Goal: Task Accomplishment & Management: Manage account settings

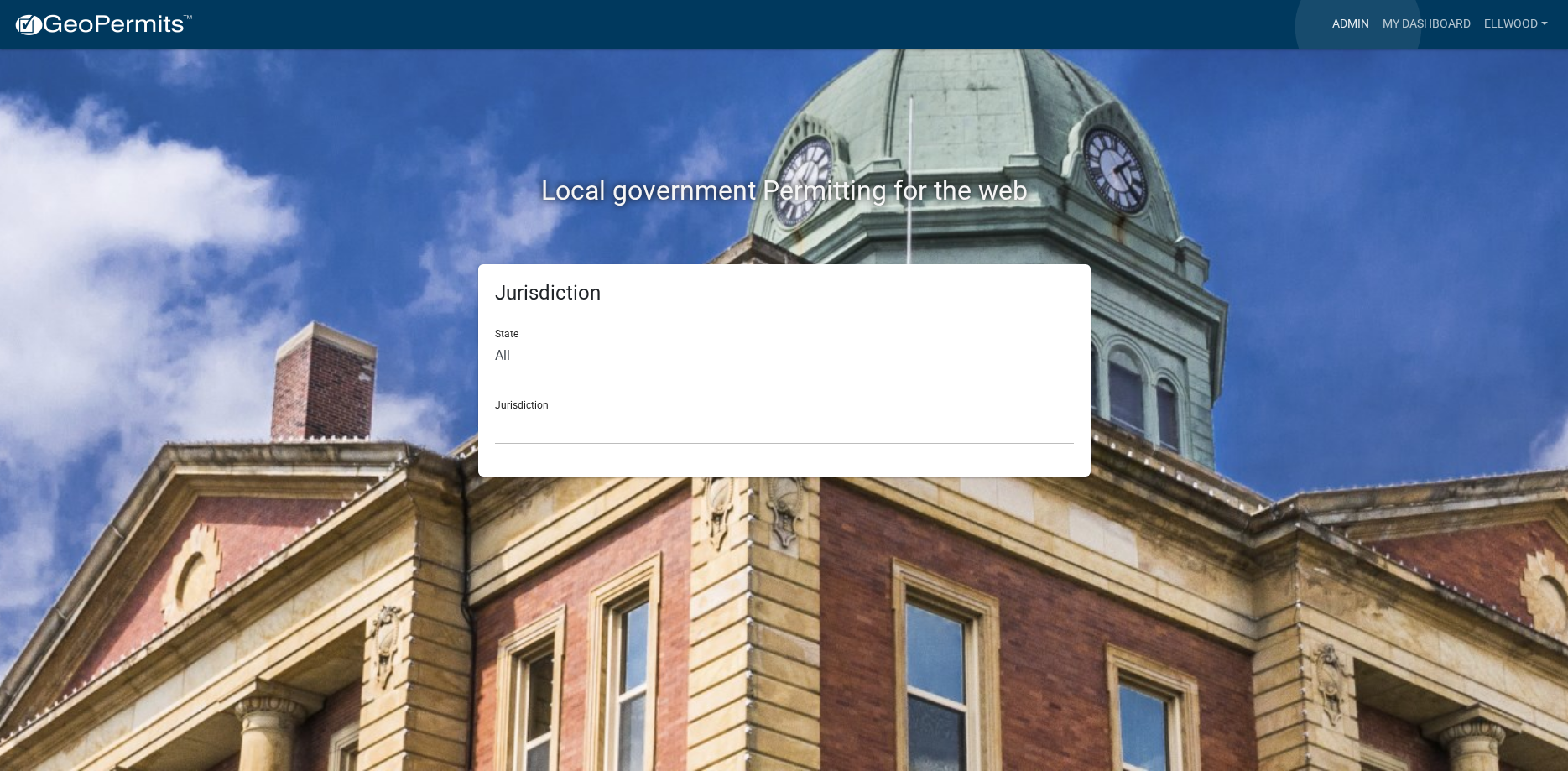
click at [1359, 27] on link "Admin" at bounding box center [1351, 24] width 50 height 32
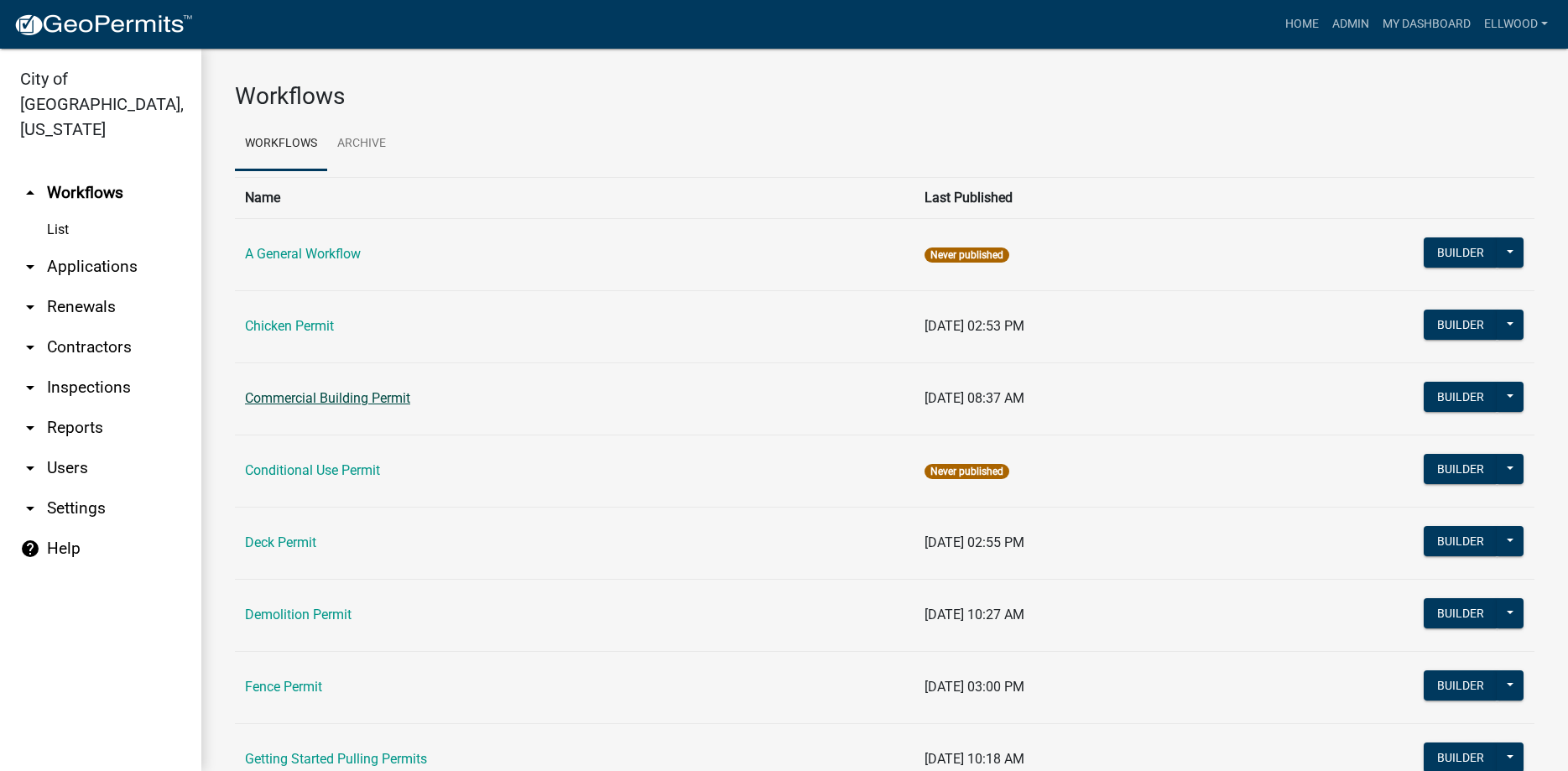
click at [290, 404] on link "Commercial Building Permit" at bounding box center [328, 398] width 165 height 16
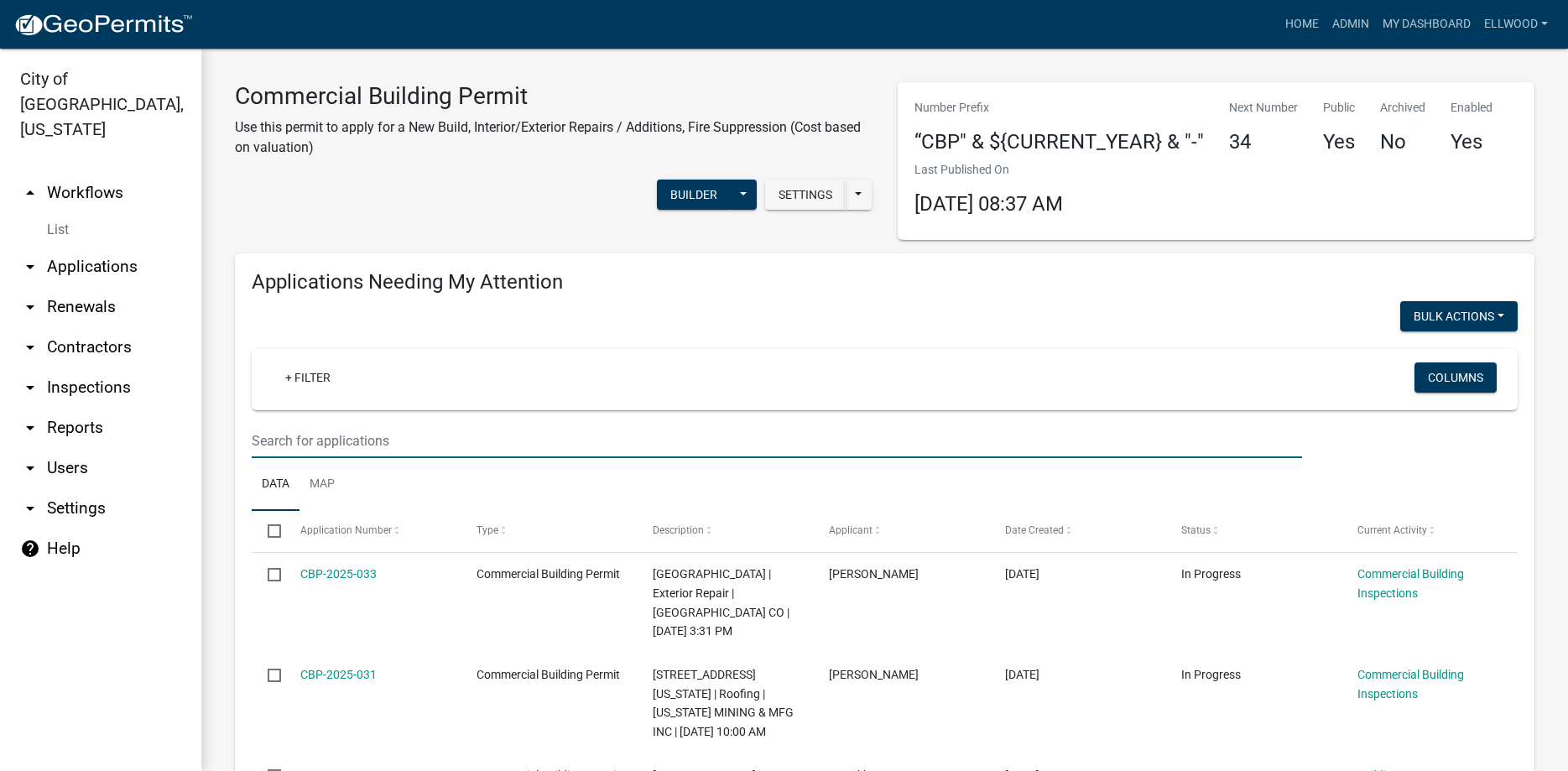
click at [361, 432] on input "text" at bounding box center [777, 441] width 1051 height 35
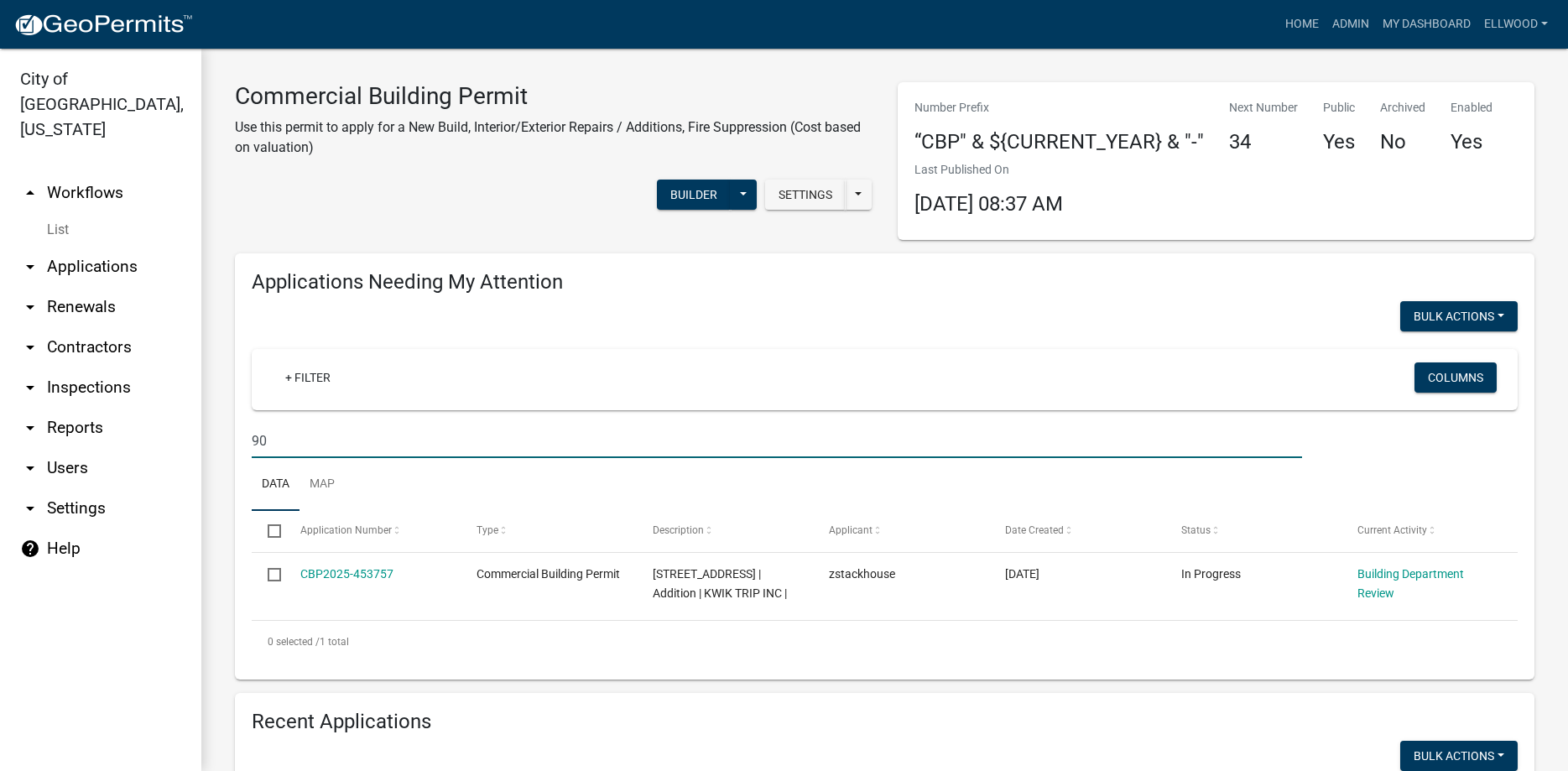
type input "9"
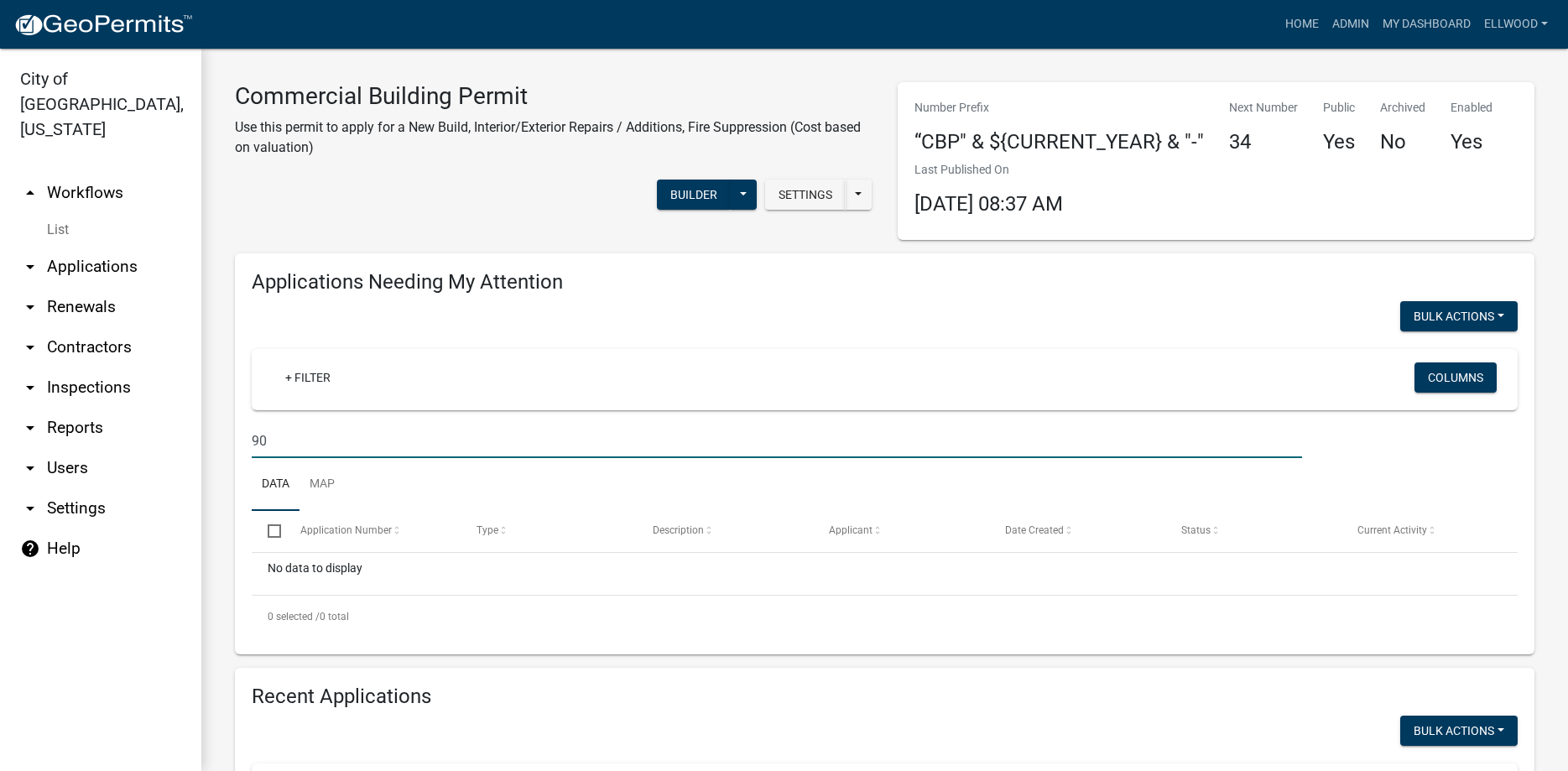
type input "9"
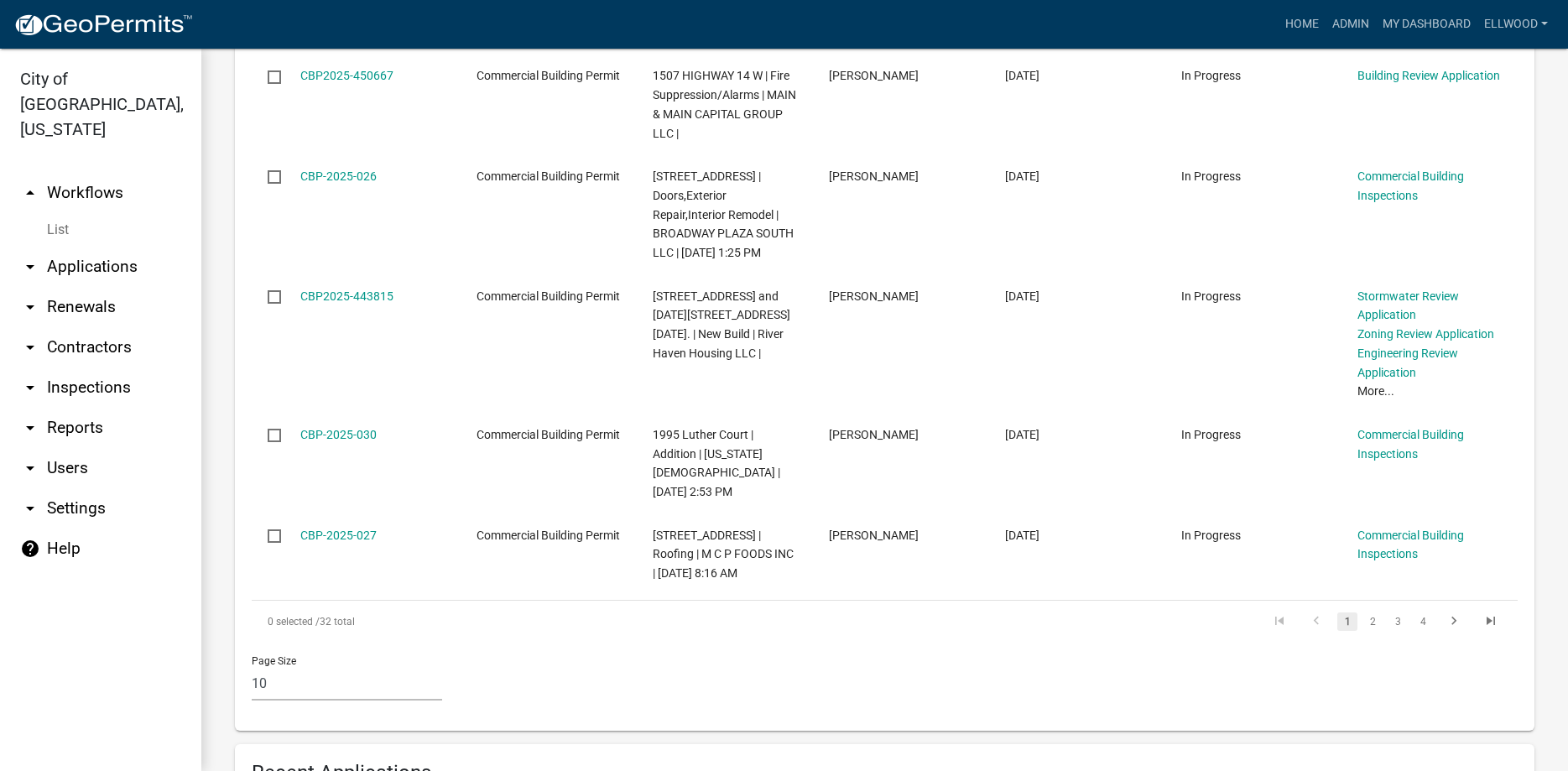
scroll to position [956, 0]
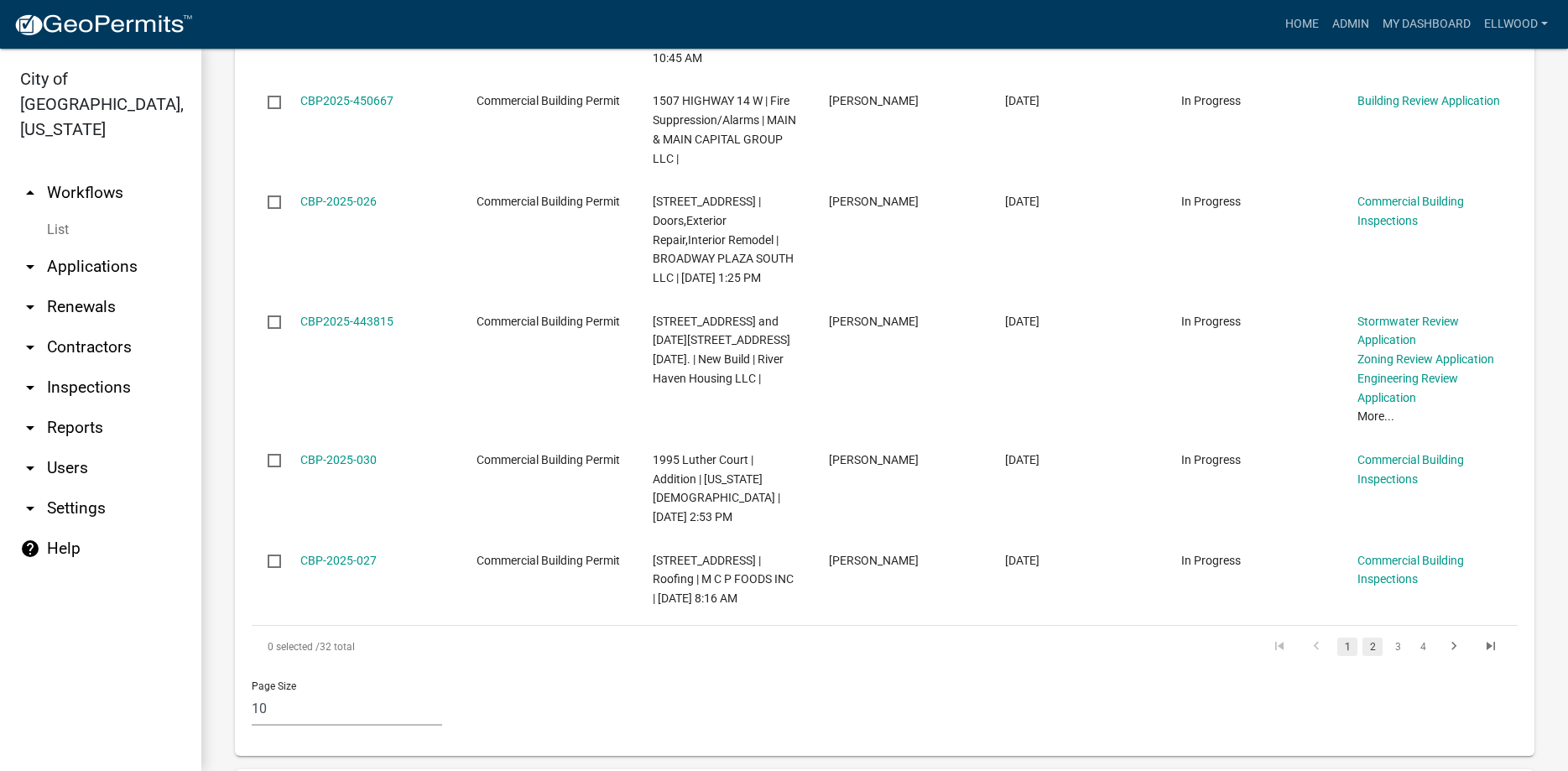
click at [1374, 638] on link "2" at bounding box center [1373, 647] width 20 height 18
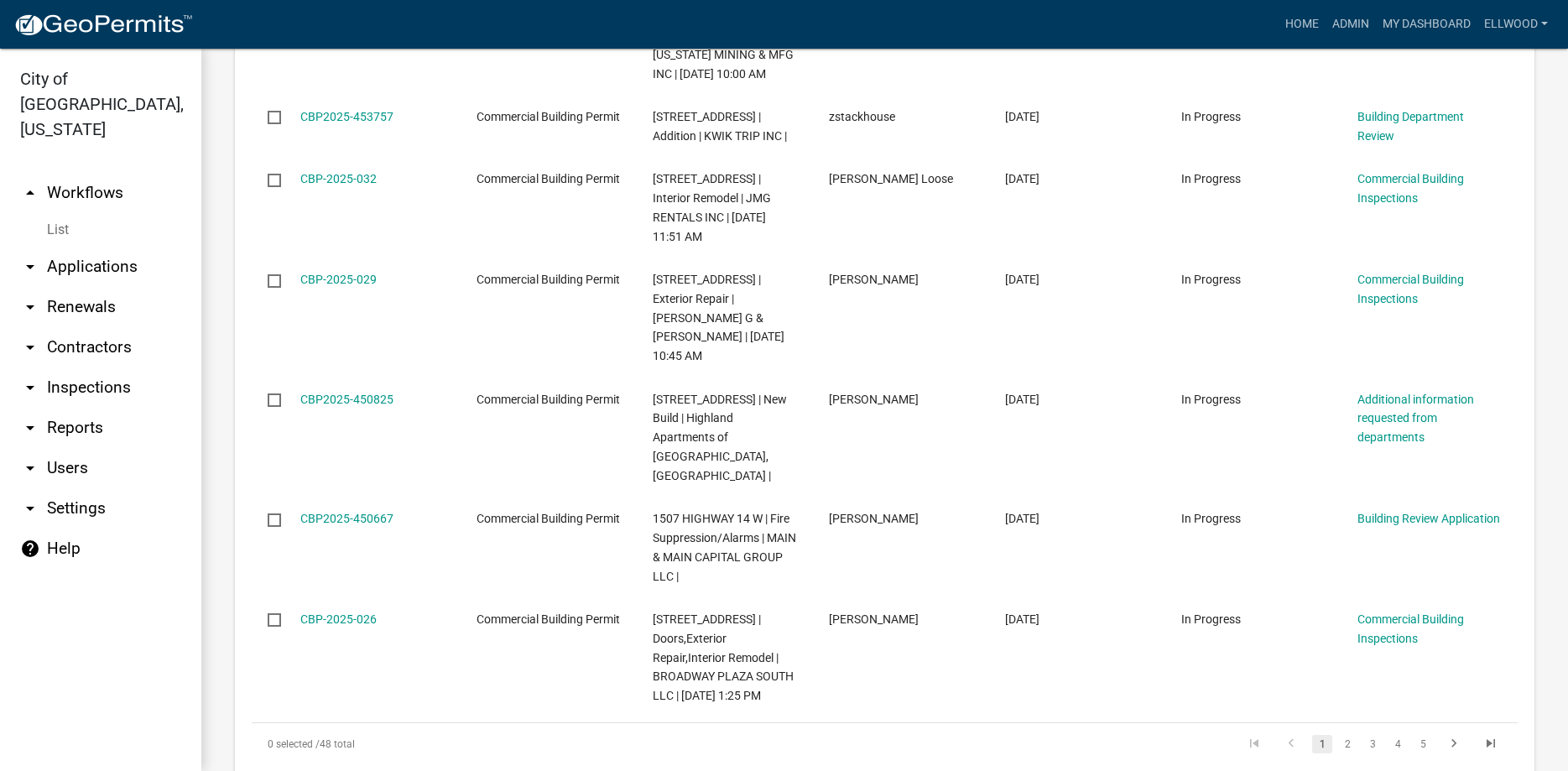
scroll to position [2220, 0]
click at [1348, 734] on link "2" at bounding box center [1348, 743] width 20 height 18
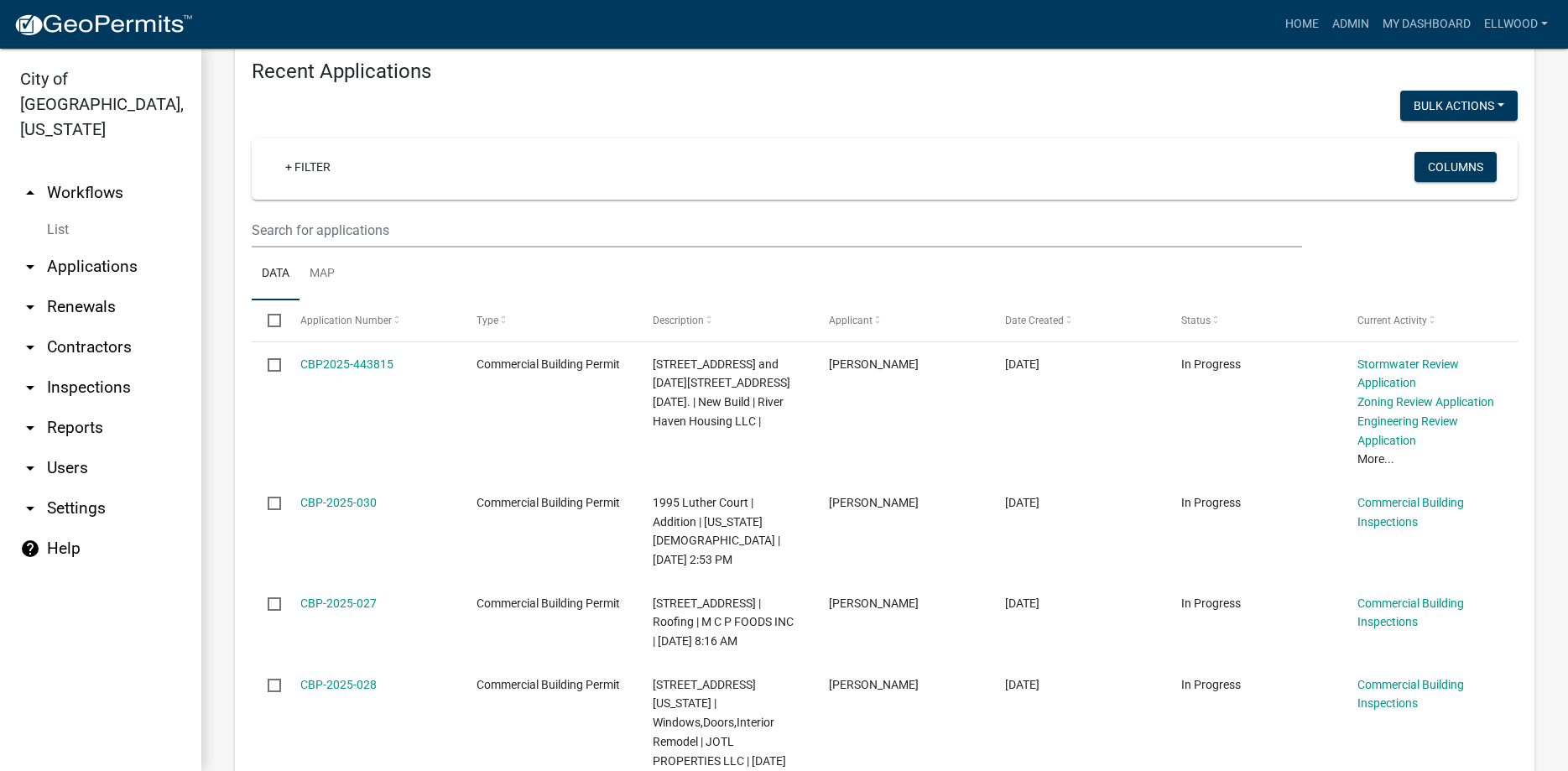
scroll to position [2278, 0]
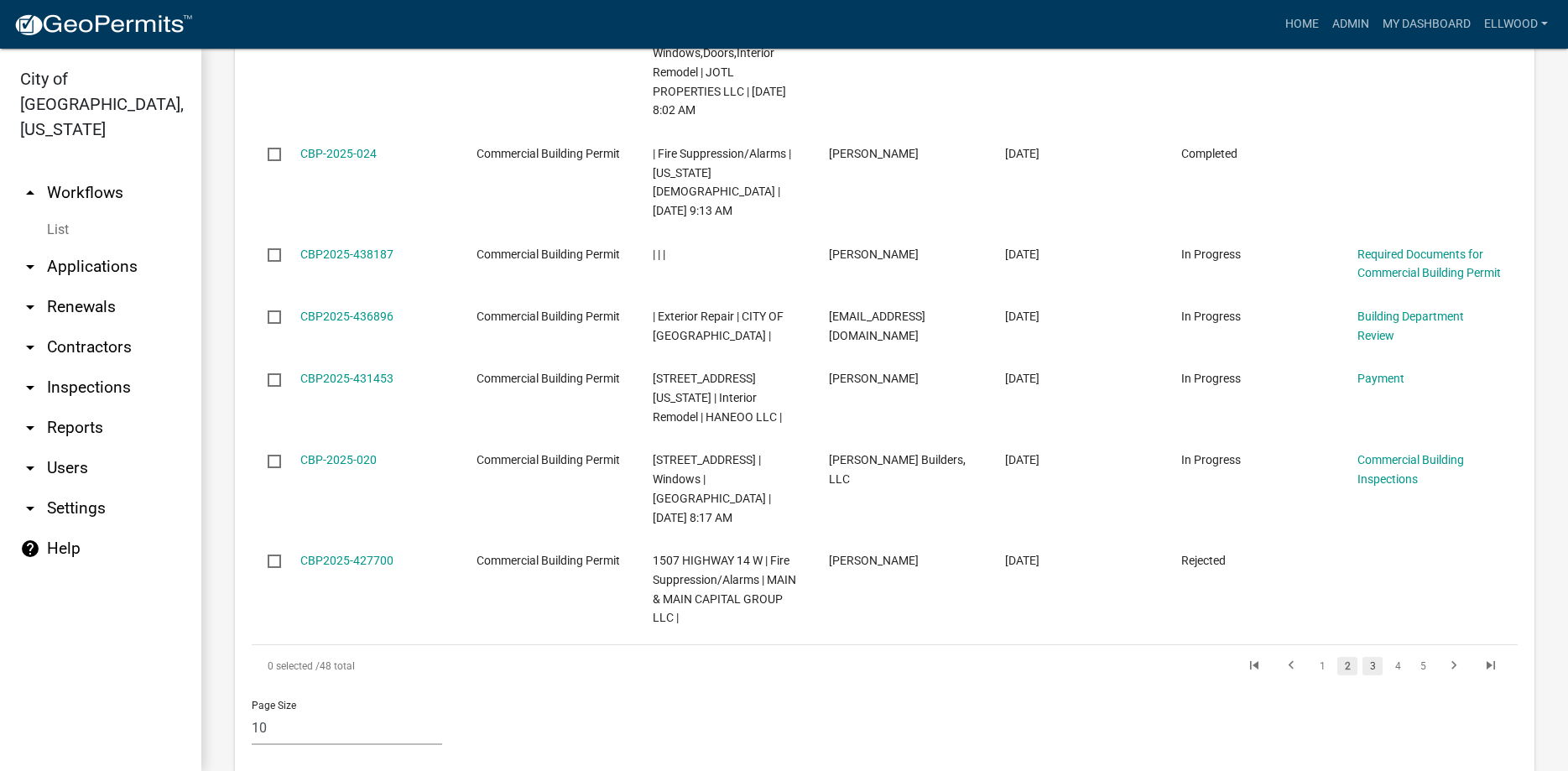
click at [1368, 657] on link "3" at bounding box center [1373, 666] width 20 height 18
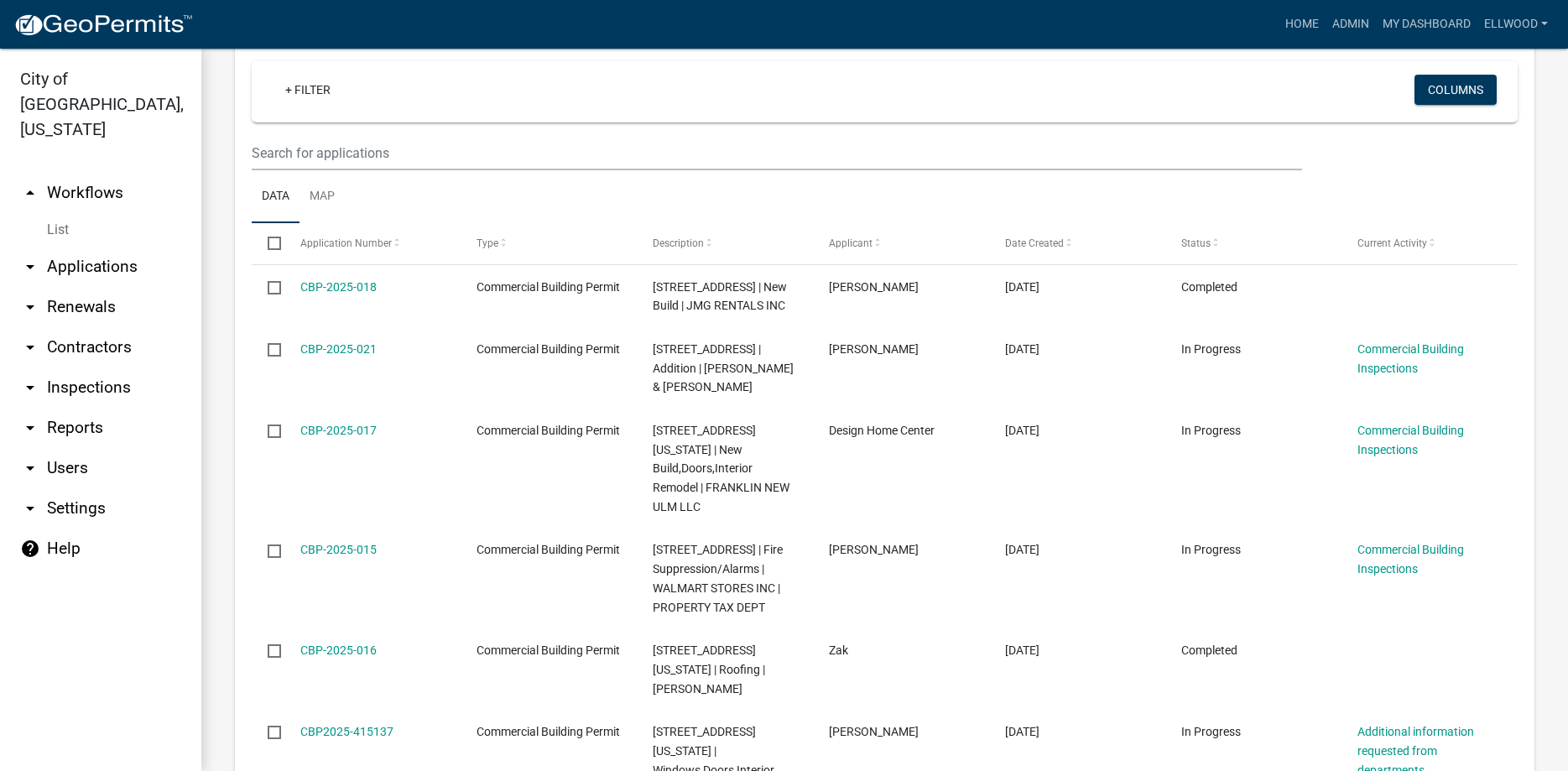
scroll to position [2163, 0]
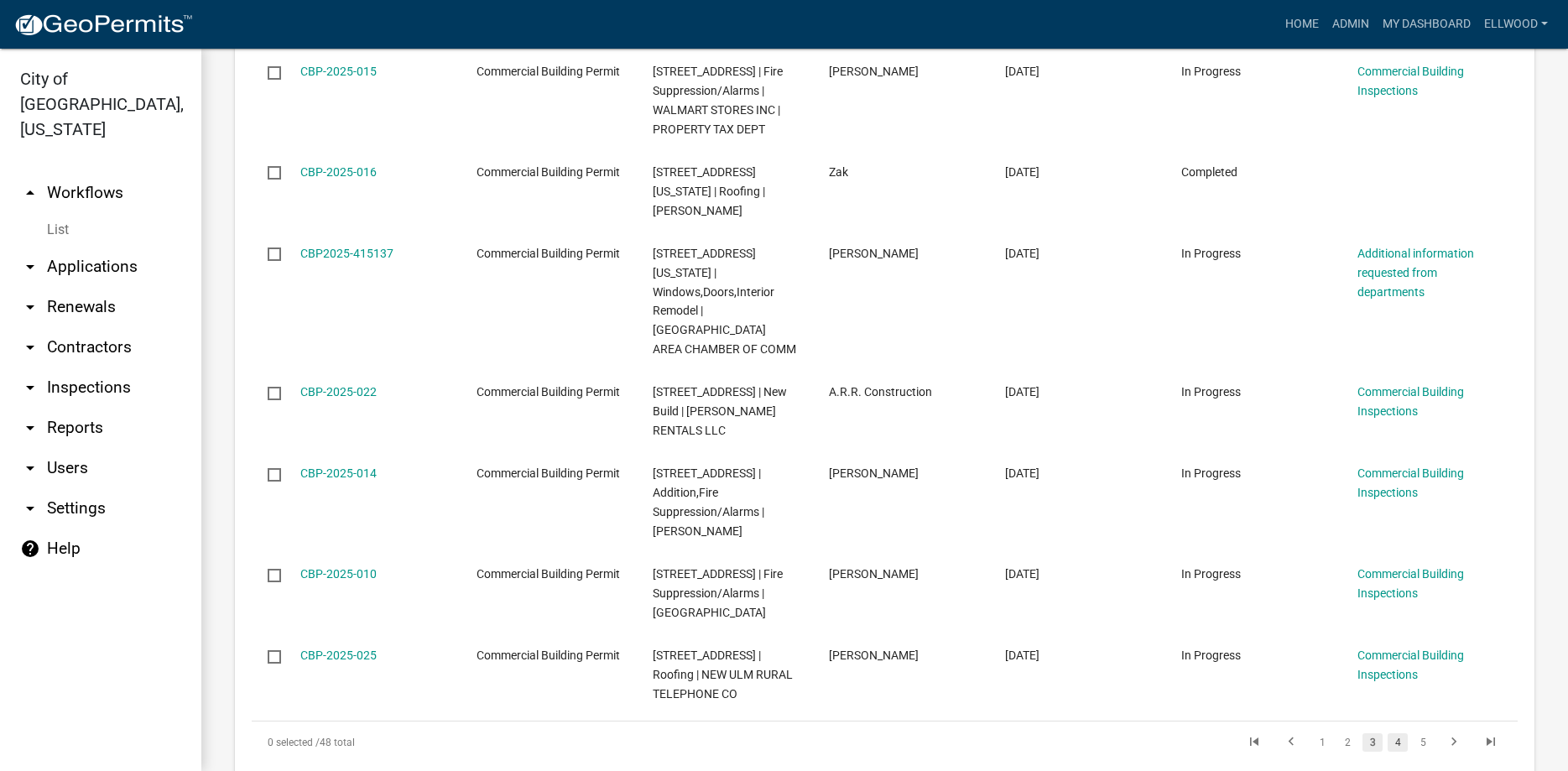
click at [1393, 734] on link "4" at bounding box center [1398, 743] width 20 height 18
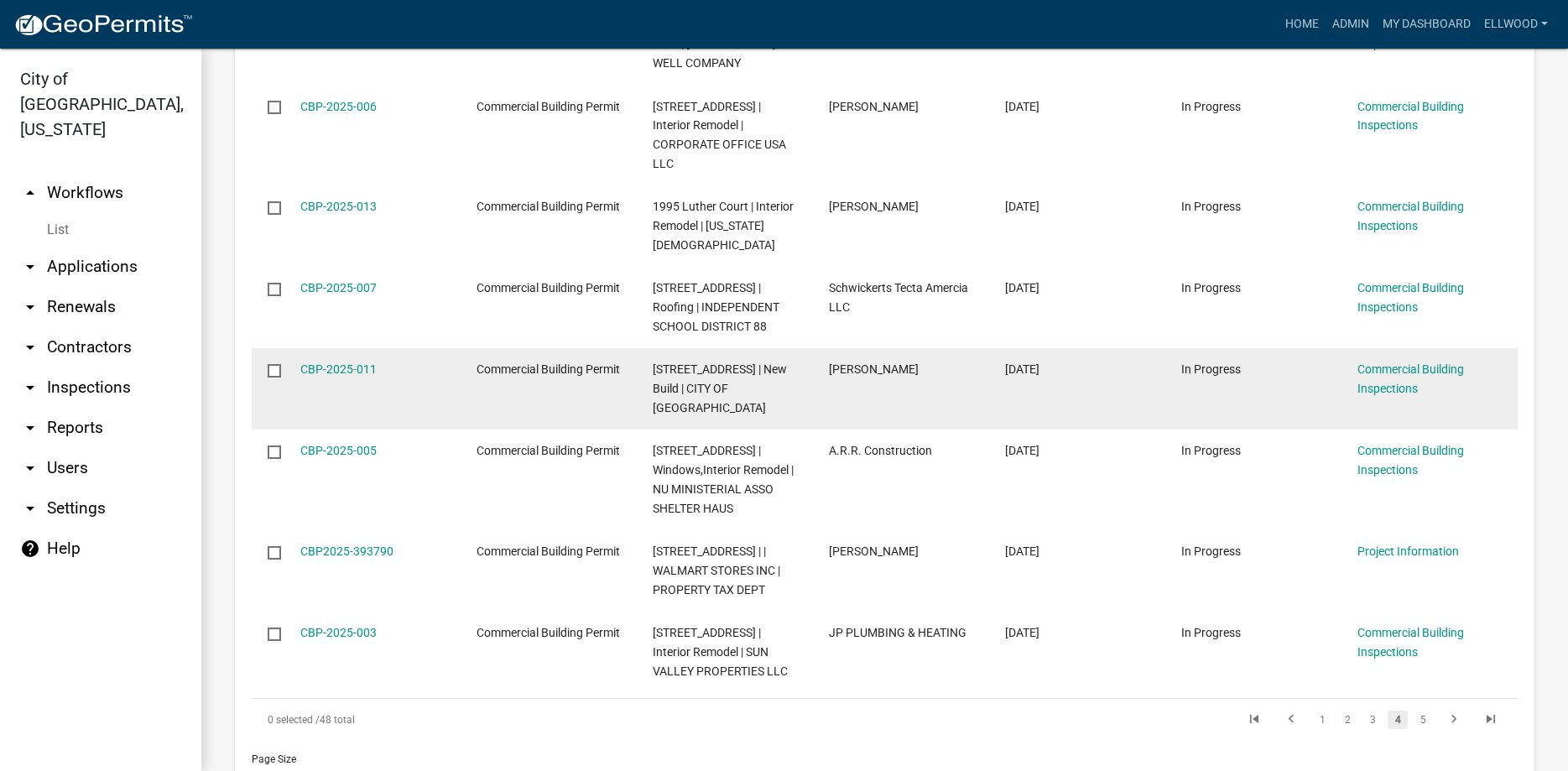
scroll to position [2125, 0]
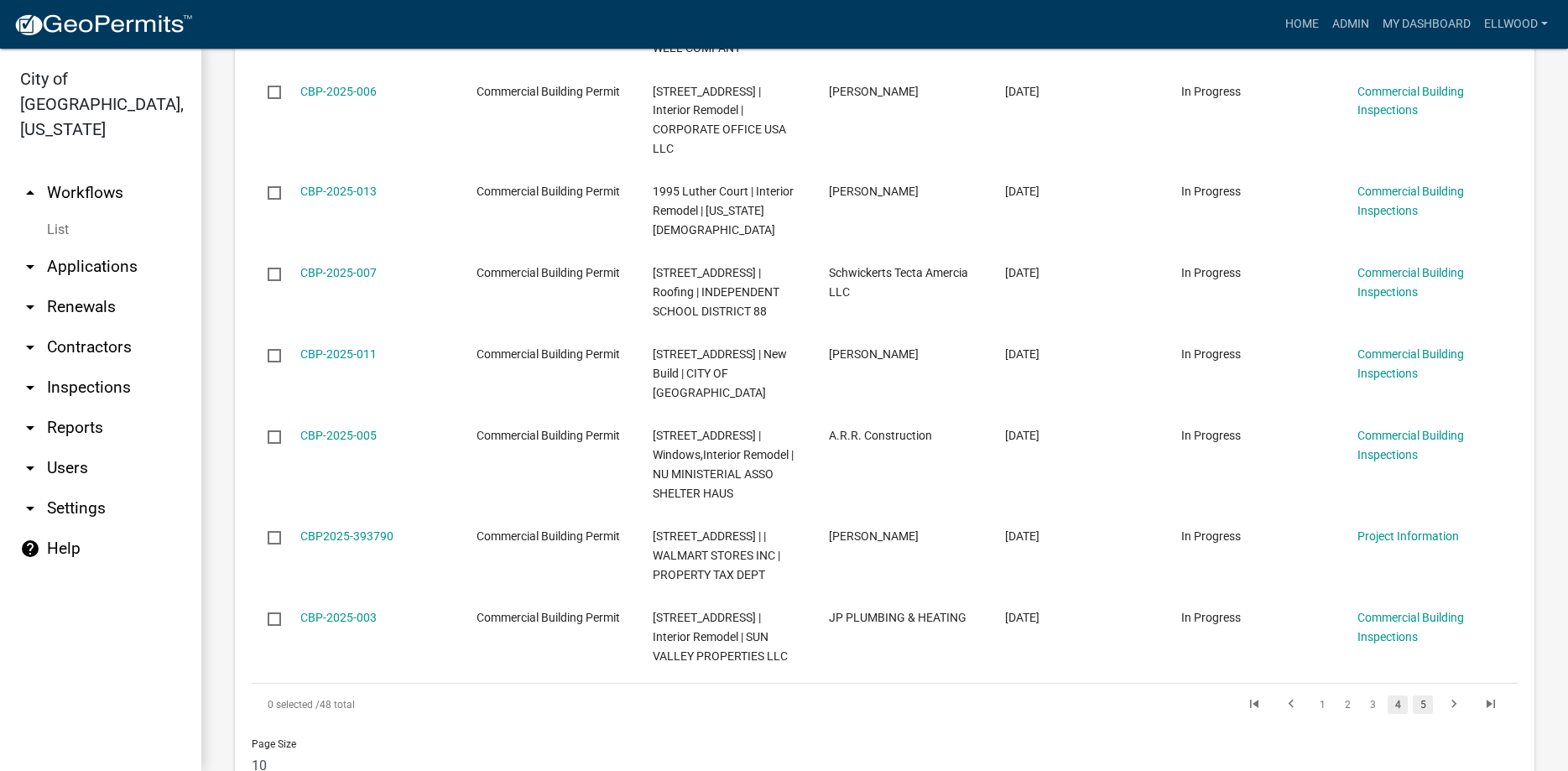
click at [1426, 696] on link "5" at bounding box center [1423, 705] width 20 height 18
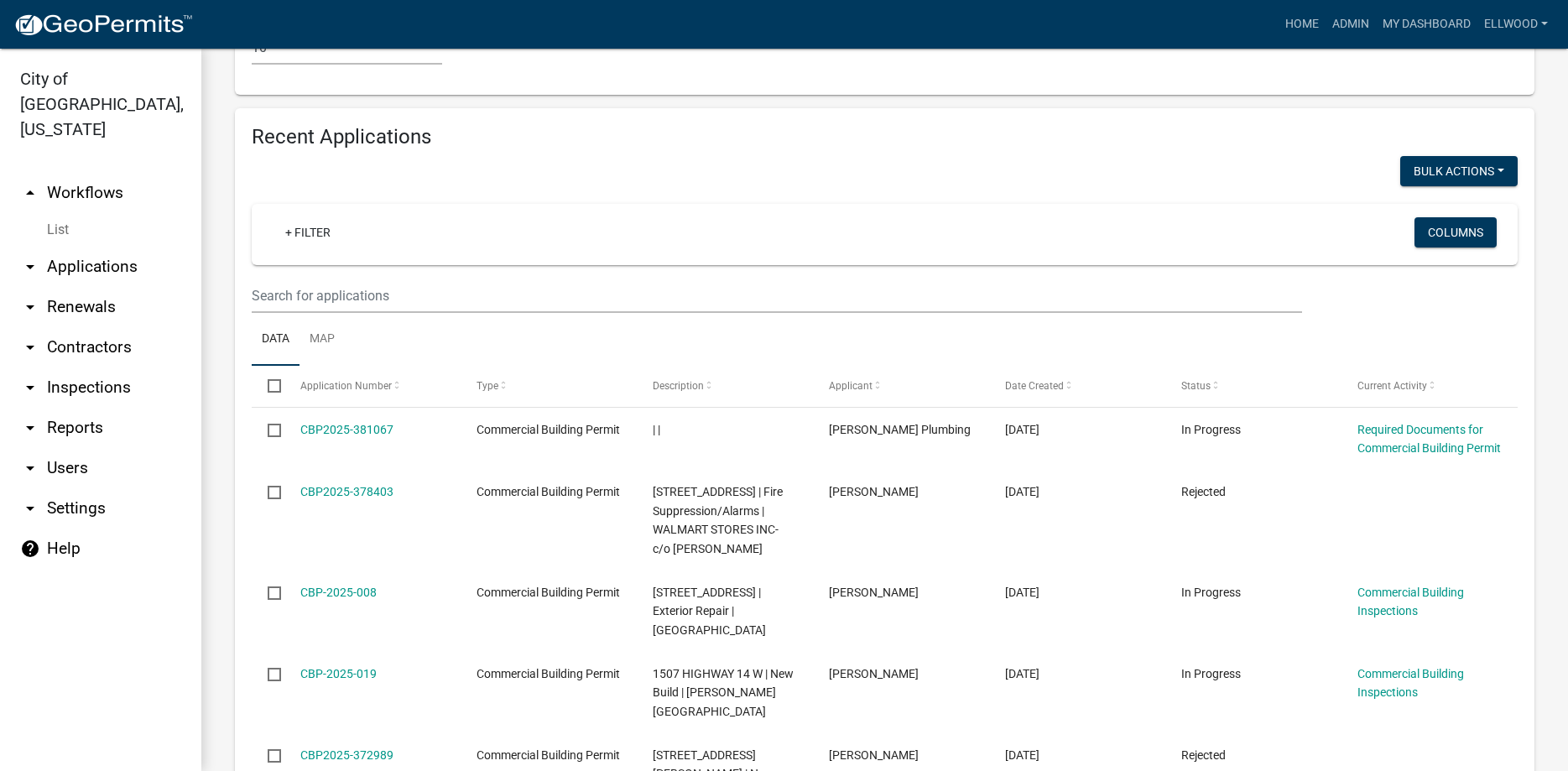
scroll to position [1427, 0]
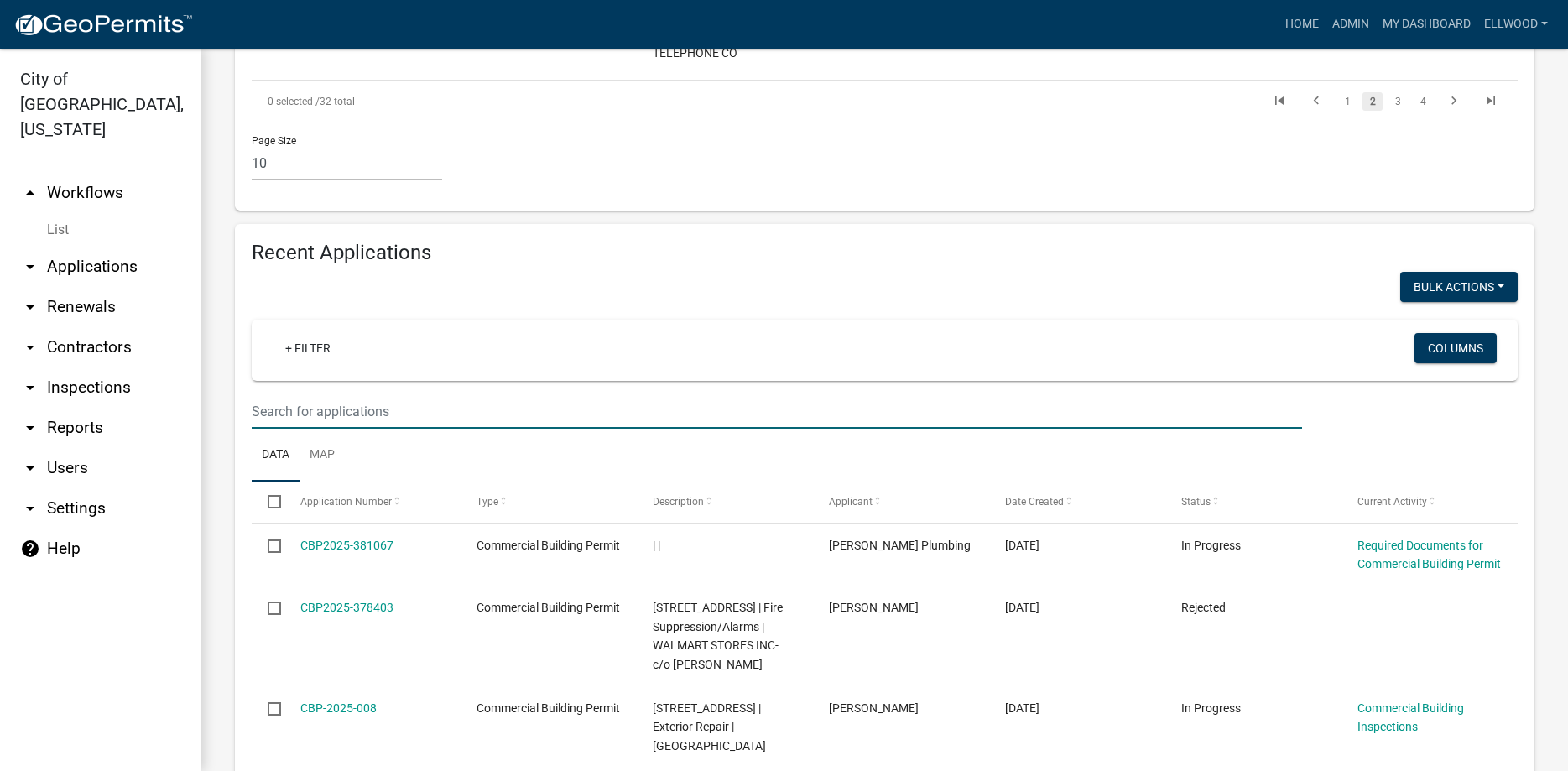
click at [345, 395] on input "text" at bounding box center [777, 412] width 1051 height 35
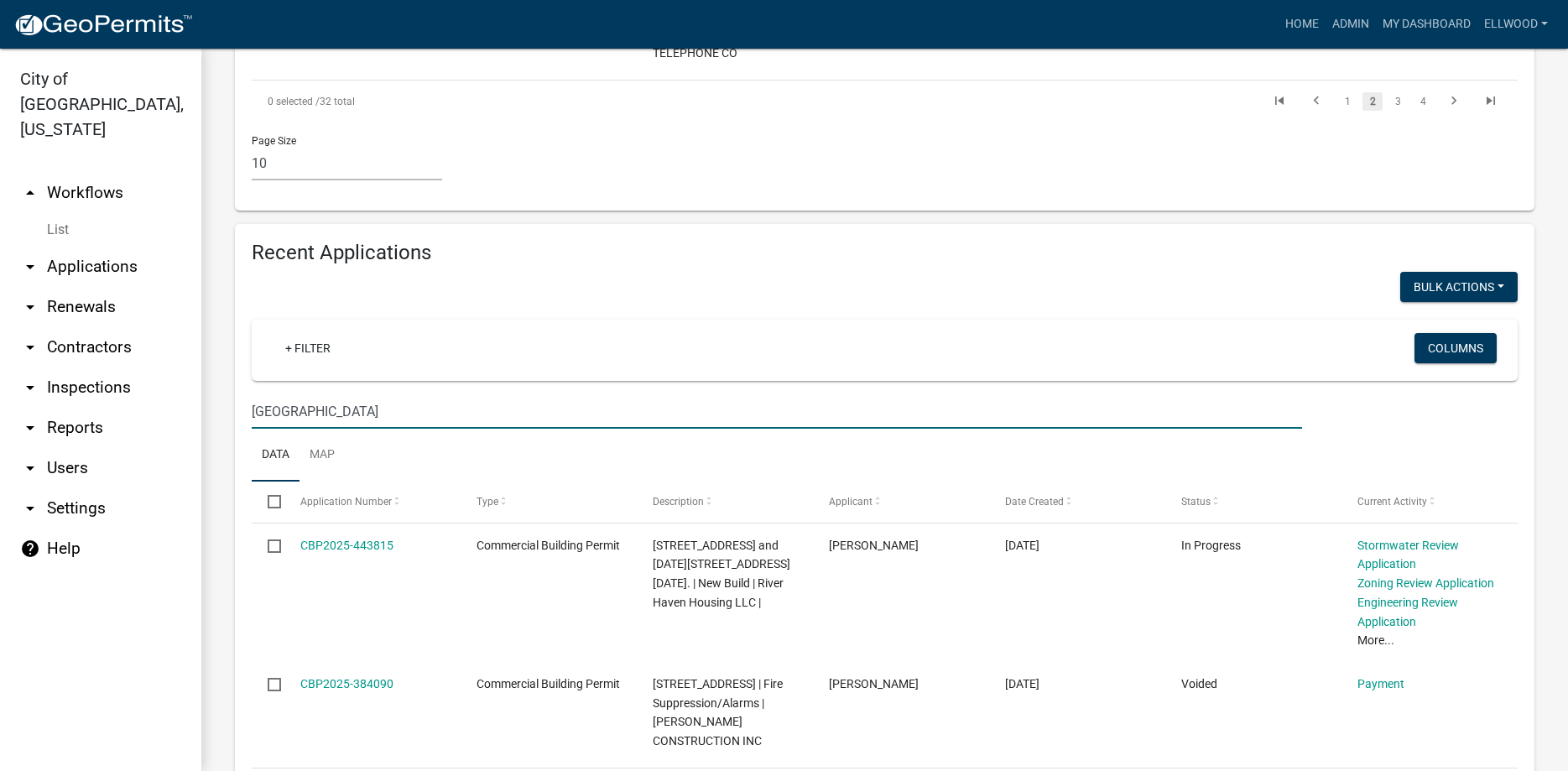
type input "[GEOGRAPHIC_DATA]"
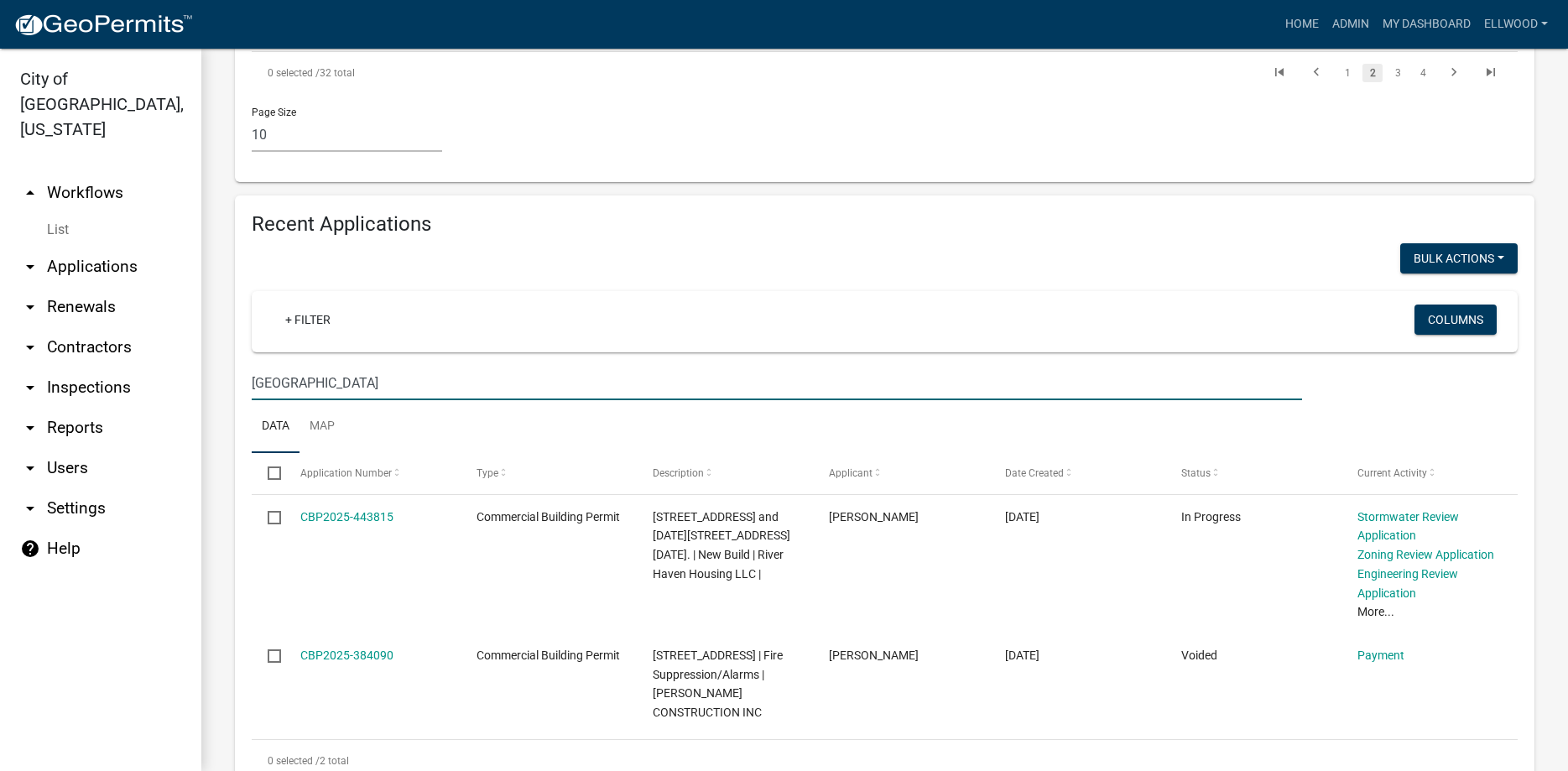
scroll to position [1478, 0]
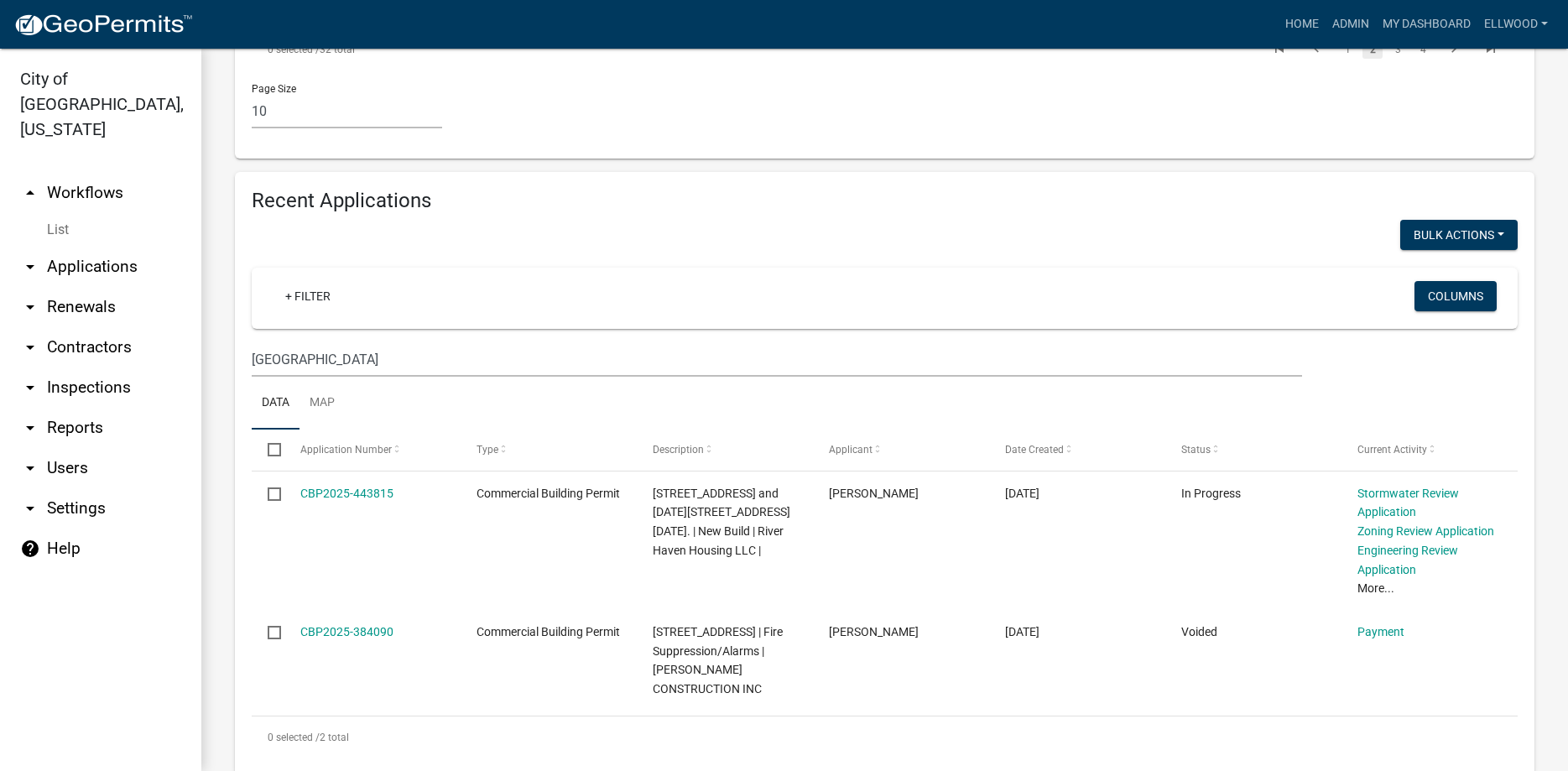
click at [39, 257] on icon "arrow_drop_down" at bounding box center [30, 267] width 20 height 20
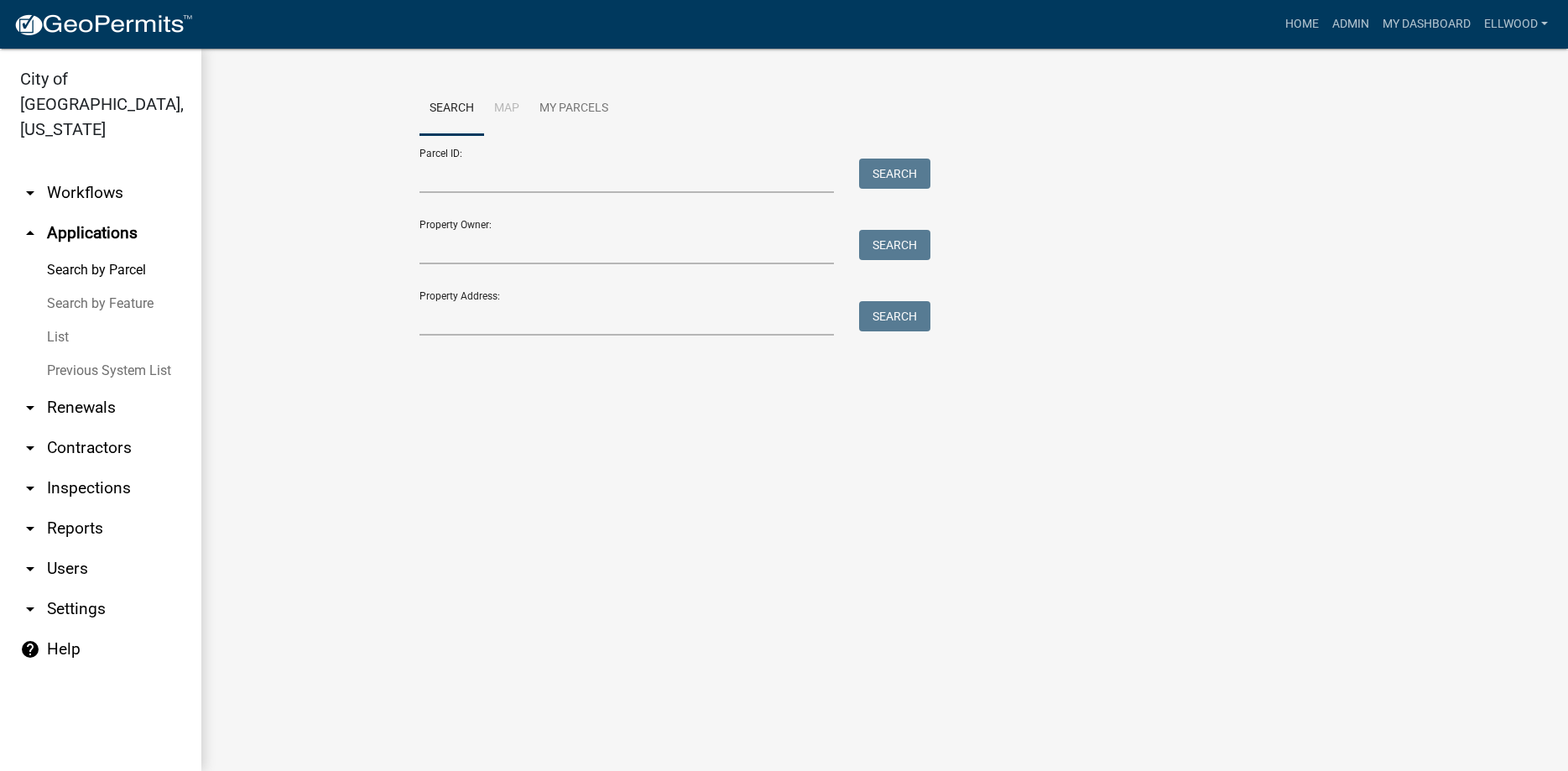
click at [30, 224] on icon "arrow_drop_up" at bounding box center [30, 234] width 20 height 20
click at [1340, 25] on link "Admin" at bounding box center [1351, 24] width 50 height 32
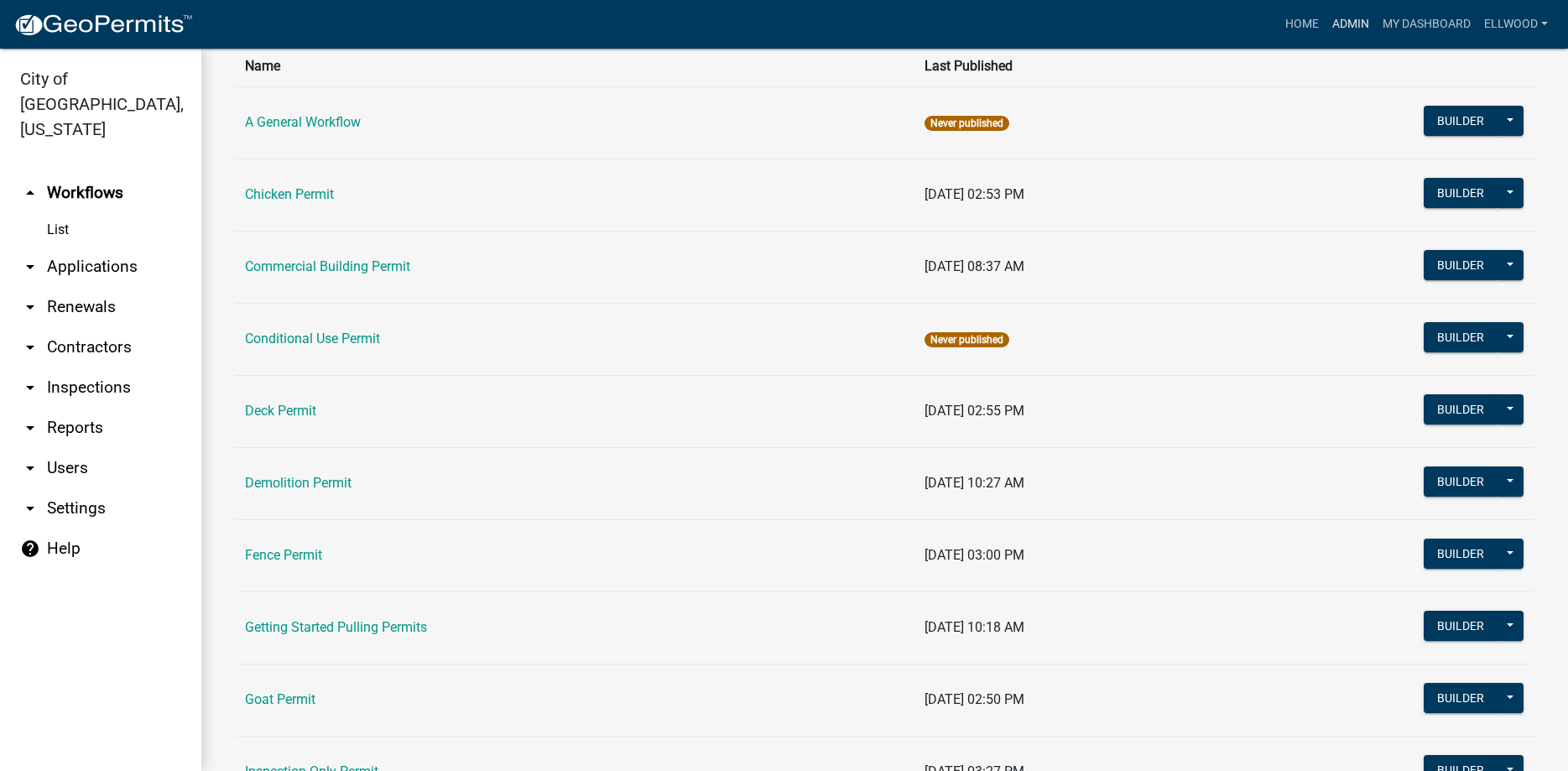
scroll to position [104, 0]
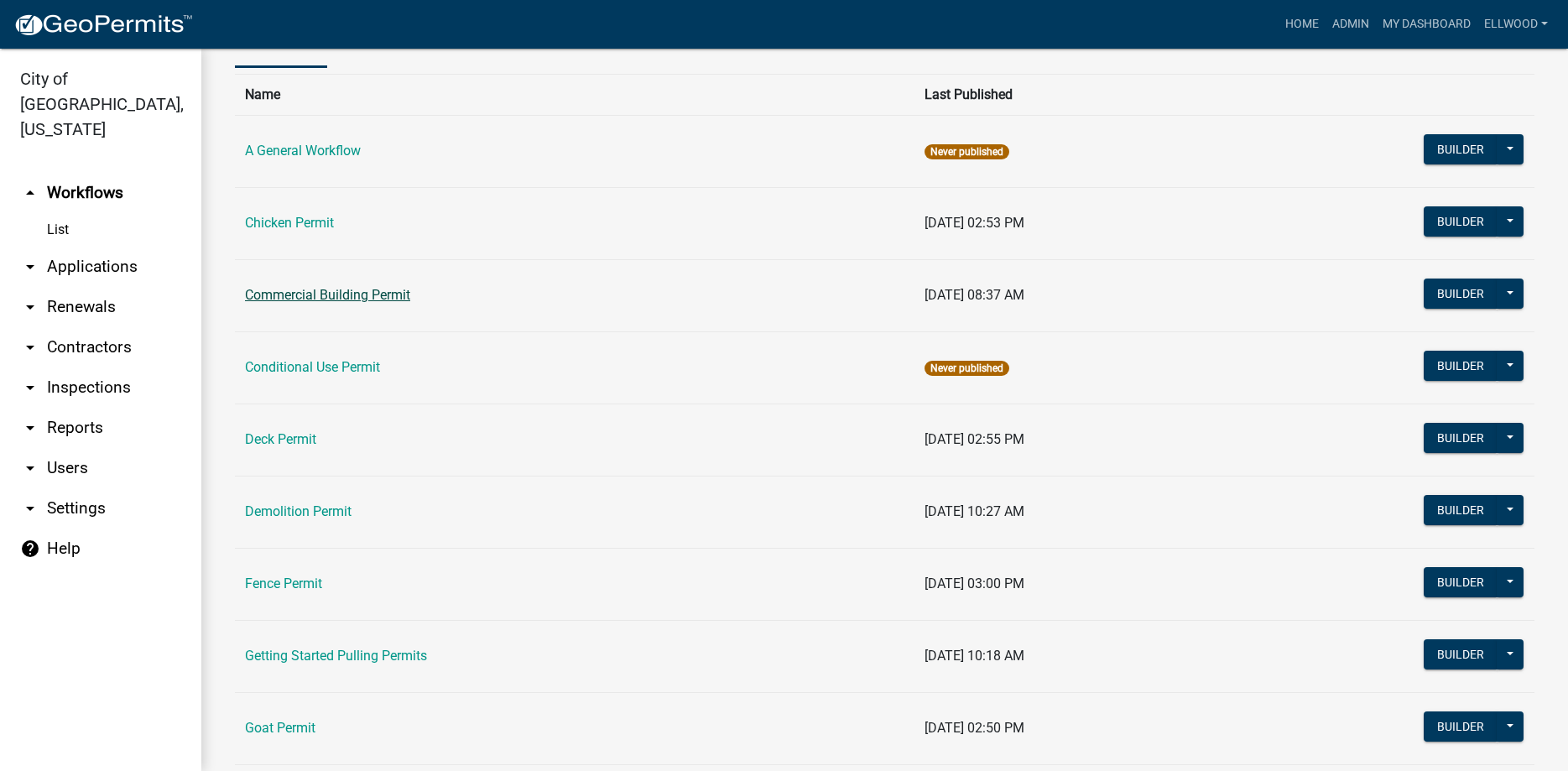
click at [327, 299] on link "Commercial Building Permit" at bounding box center [328, 295] width 165 height 16
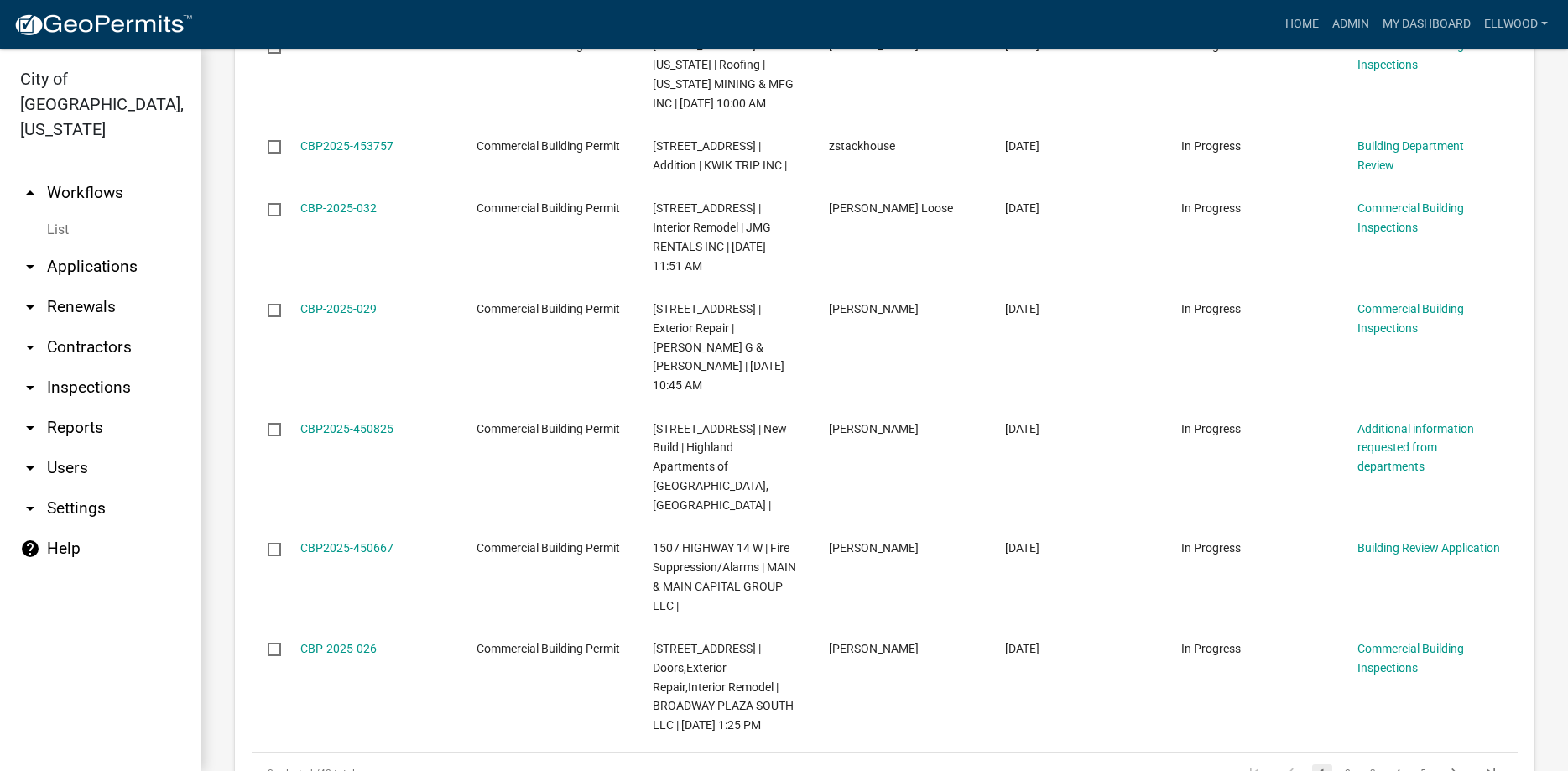
scroll to position [2297, 0]
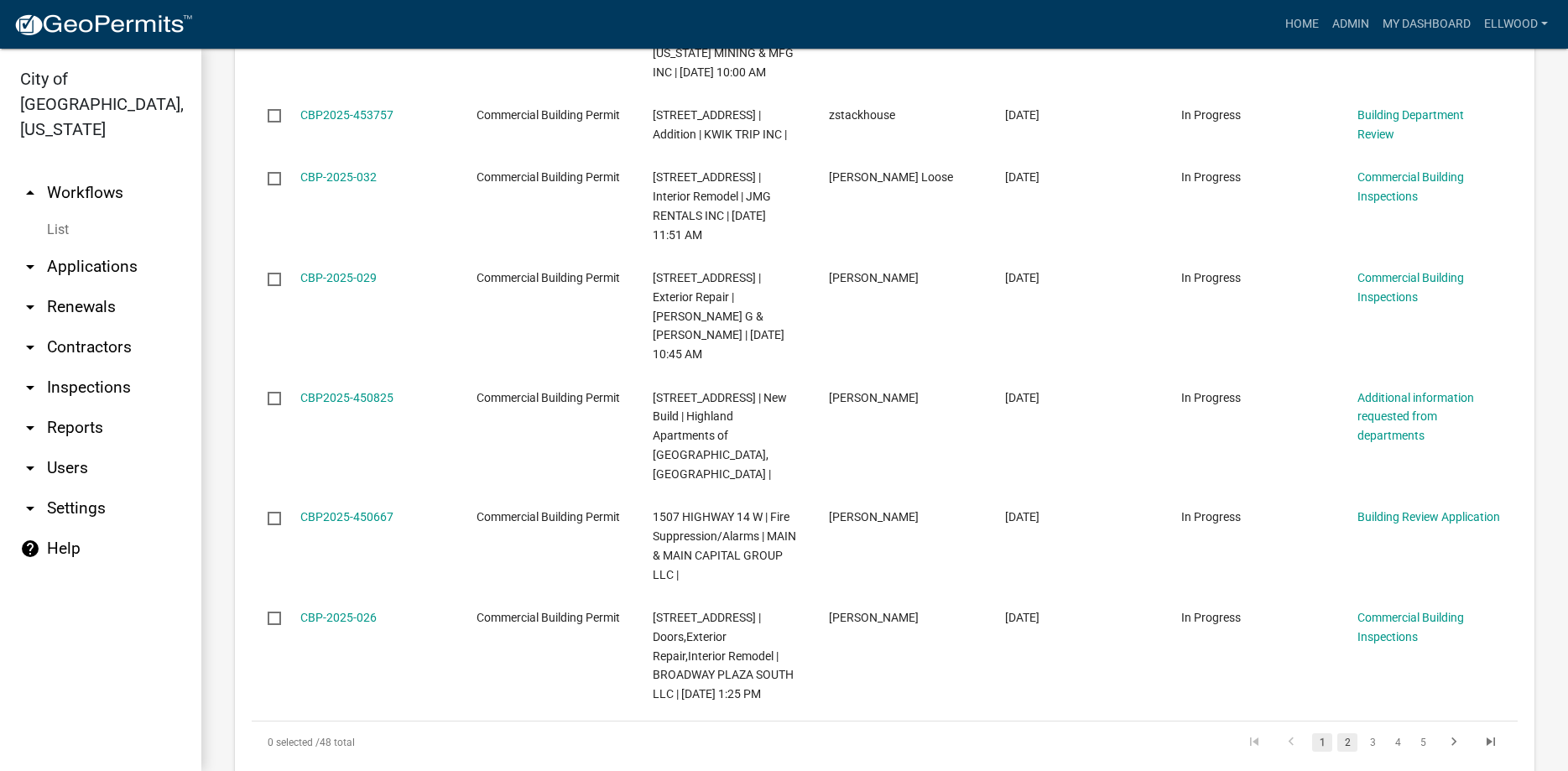
click at [1347, 734] on link "2" at bounding box center [1348, 743] width 20 height 18
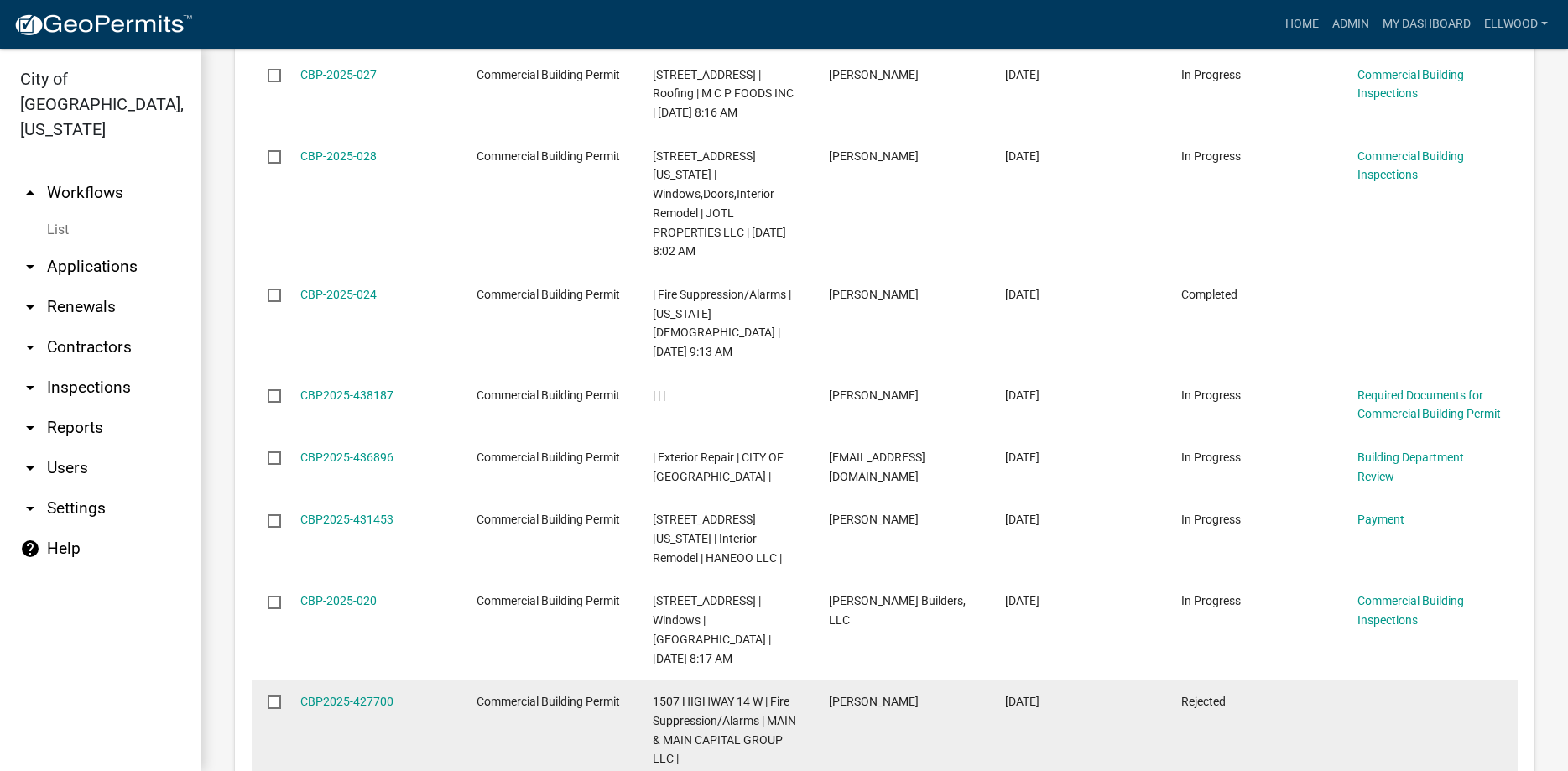
scroll to position [2354, 0]
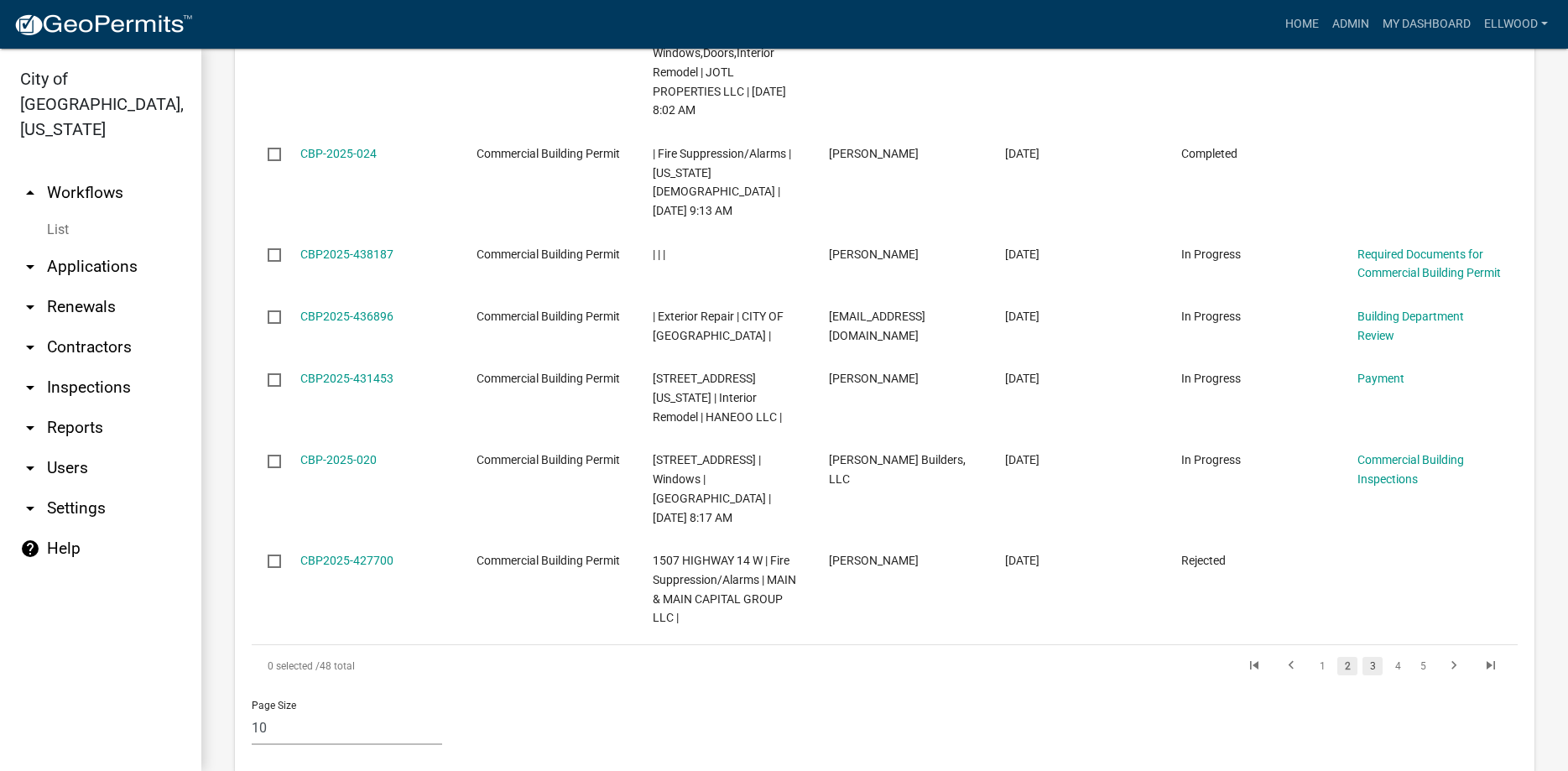
click at [1372, 657] on link "3" at bounding box center [1373, 666] width 20 height 18
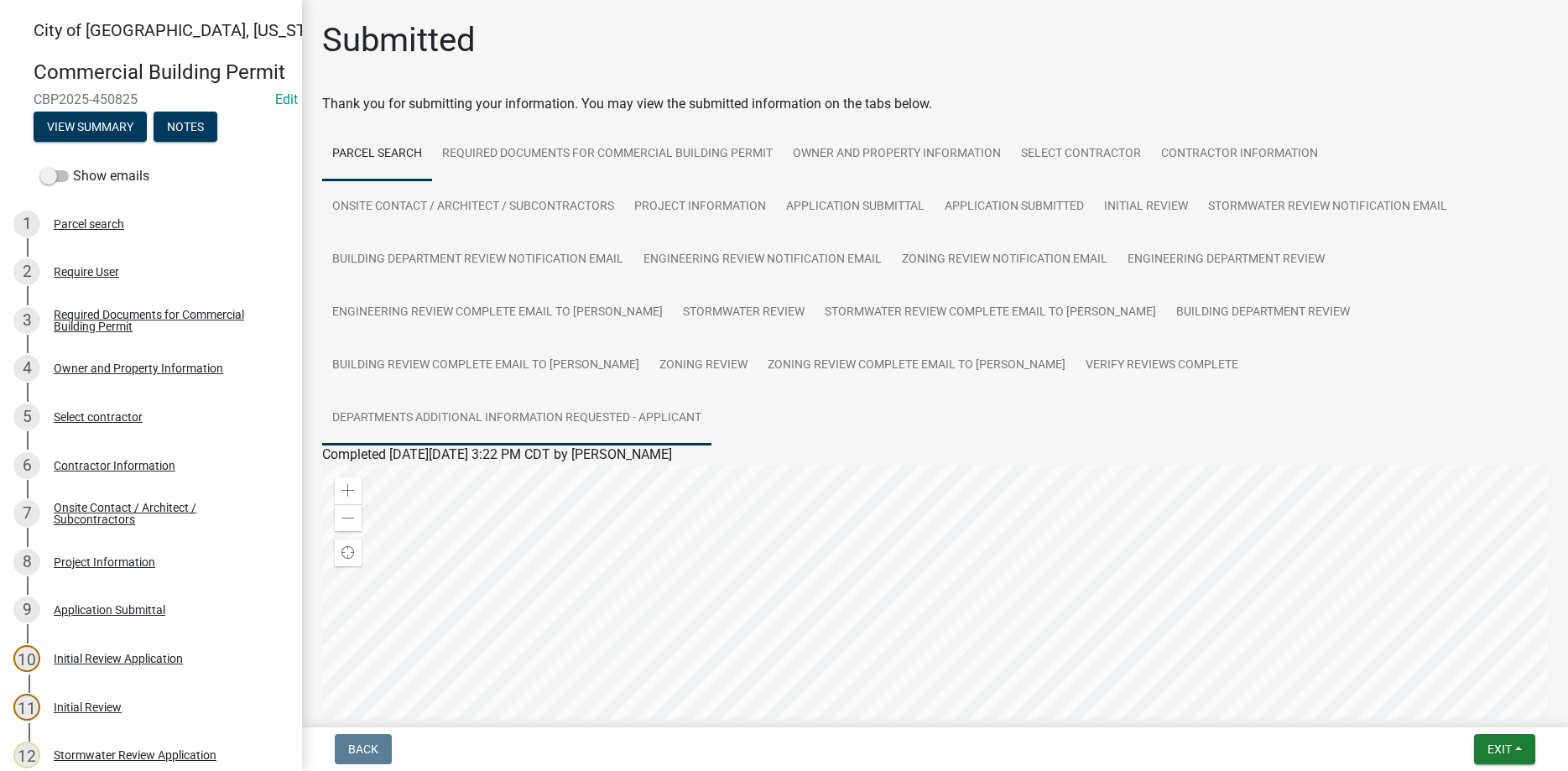
click at [712, 392] on link "Departments Additional Information Requested - Applicant" at bounding box center [517, 418] width 389 height 54
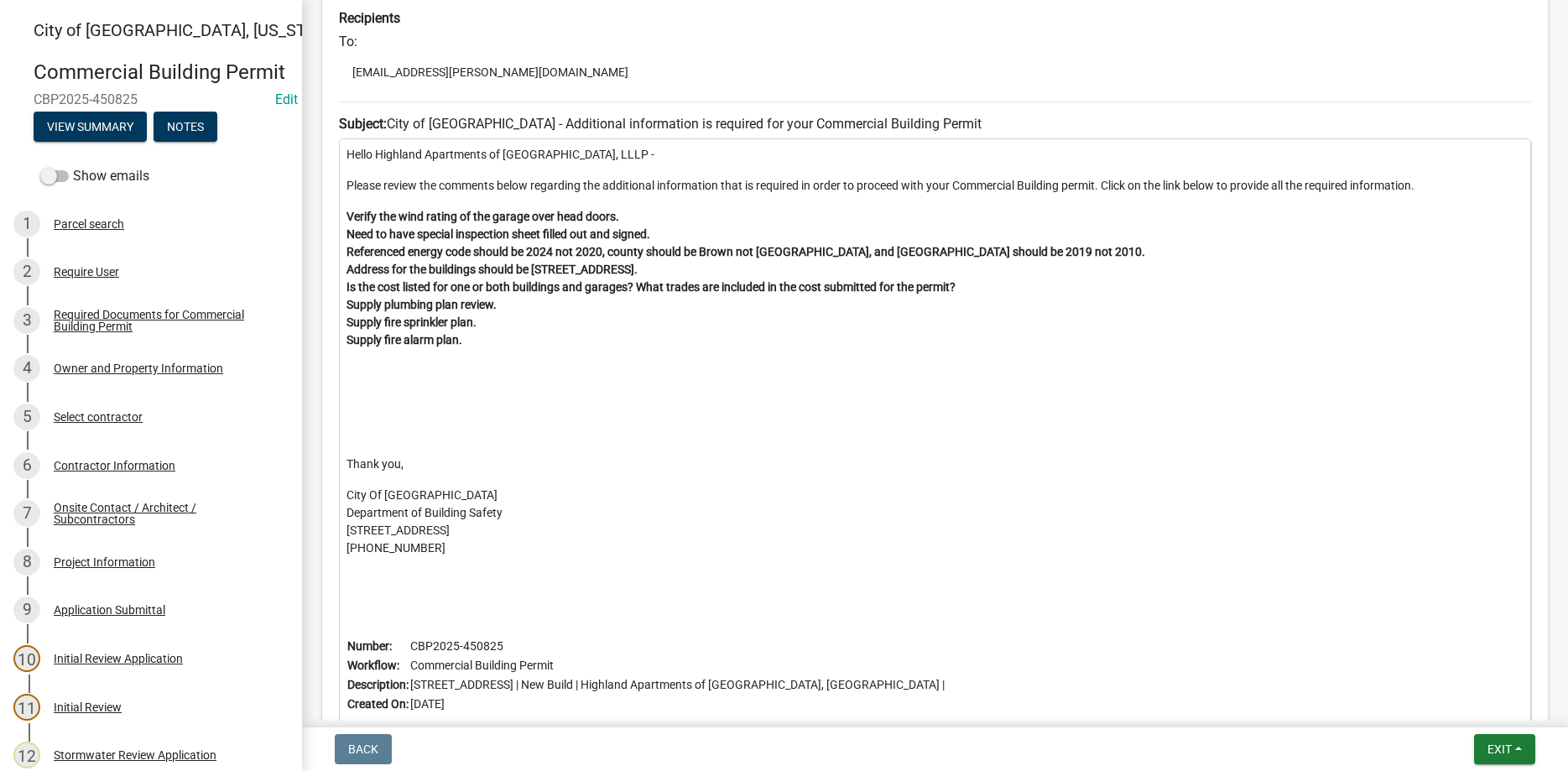
scroll to position [718, 0]
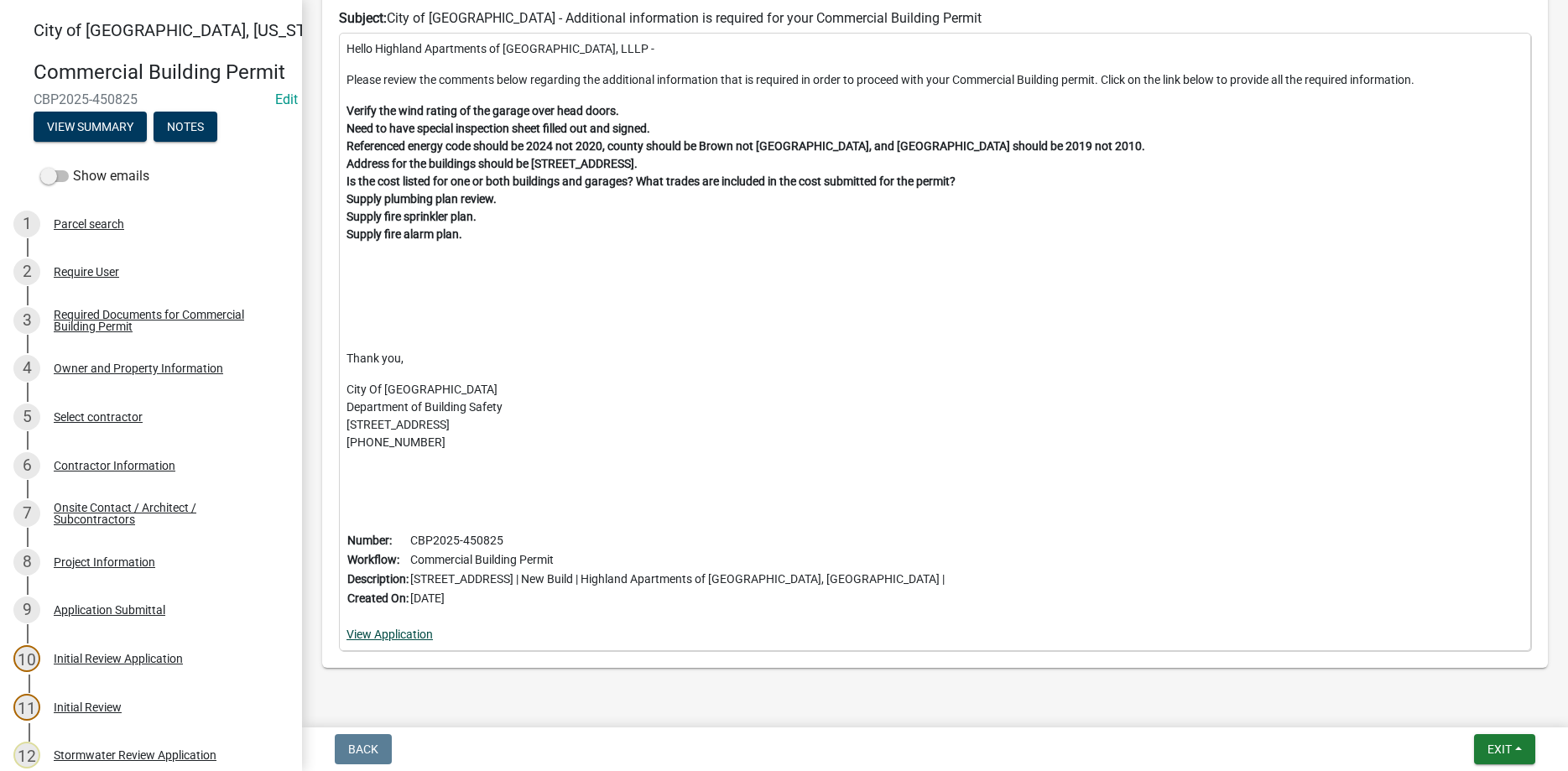
click at [410, 628] on link "View Application" at bounding box center [389, 635] width 86 height 14
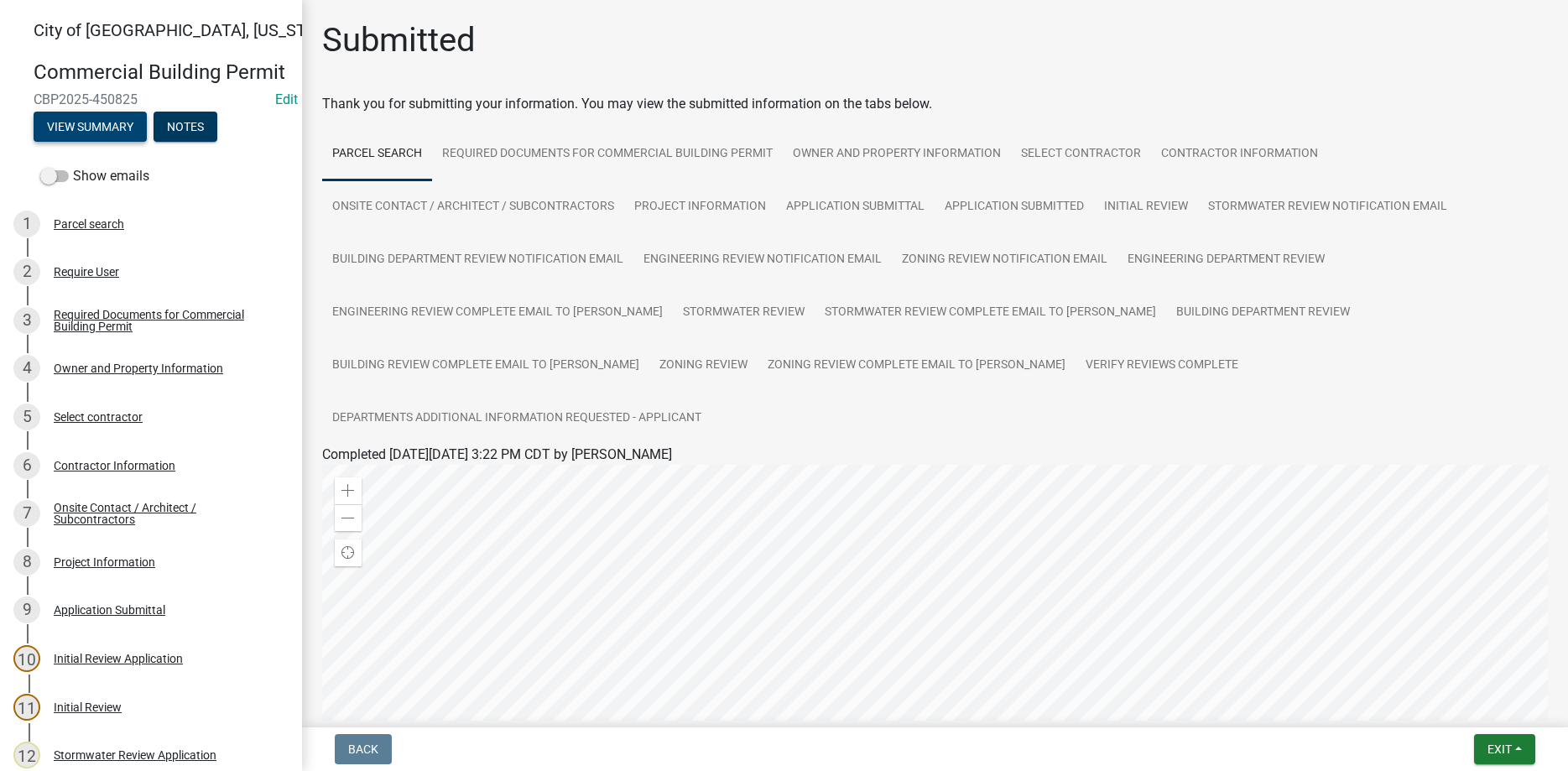
click at [68, 119] on button "View Summary" at bounding box center [90, 126] width 114 height 30
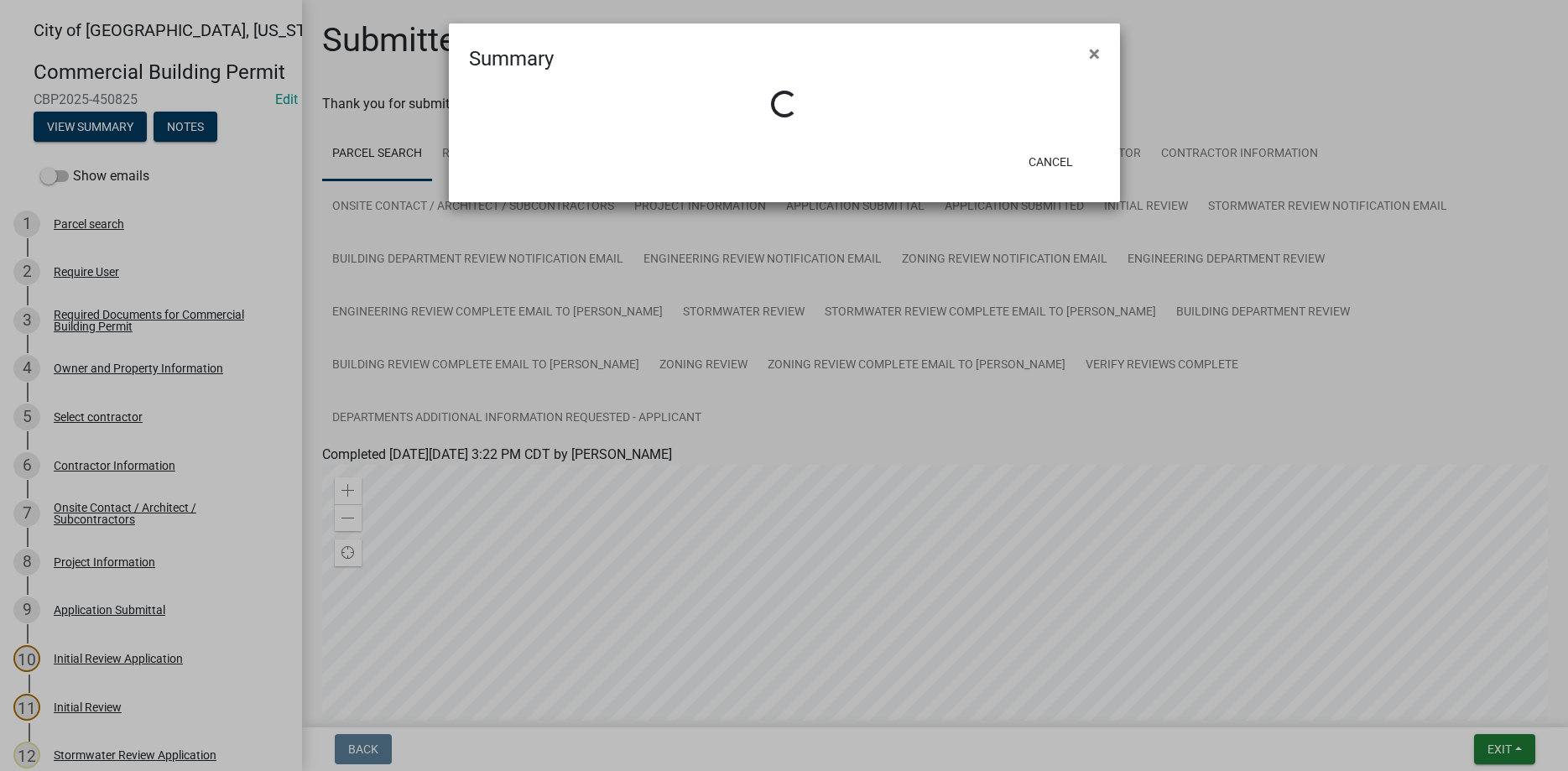
click at [1004, 363] on ngb-modal-window "Summary × Loading... Cancel" at bounding box center [784, 386] width 1568 height 771
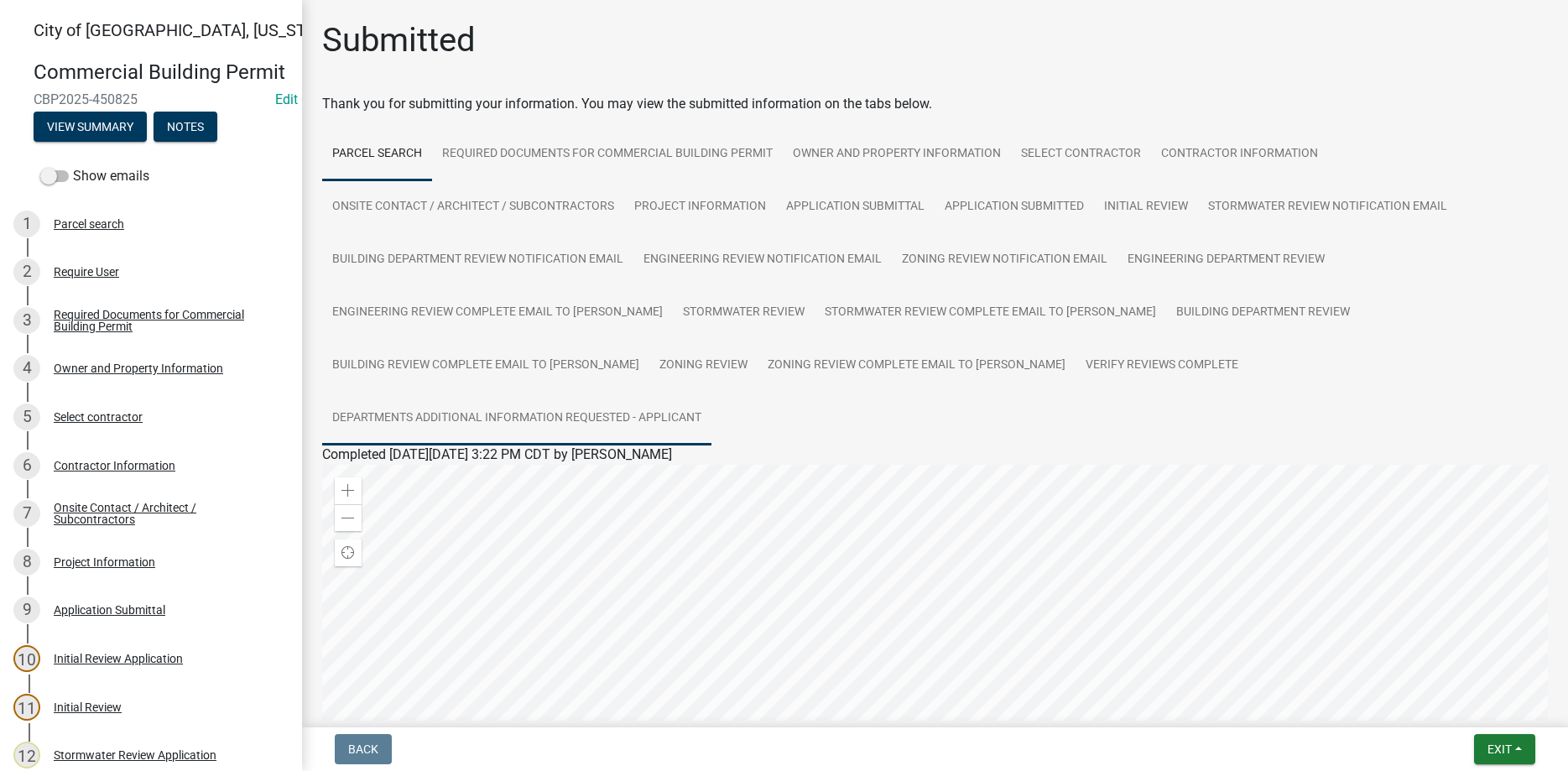
click at [712, 392] on link "Departments Additional Information Requested - Applicant" at bounding box center [517, 418] width 389 height 54
